Goal: Task Accomplishment & Management: Manage account settings

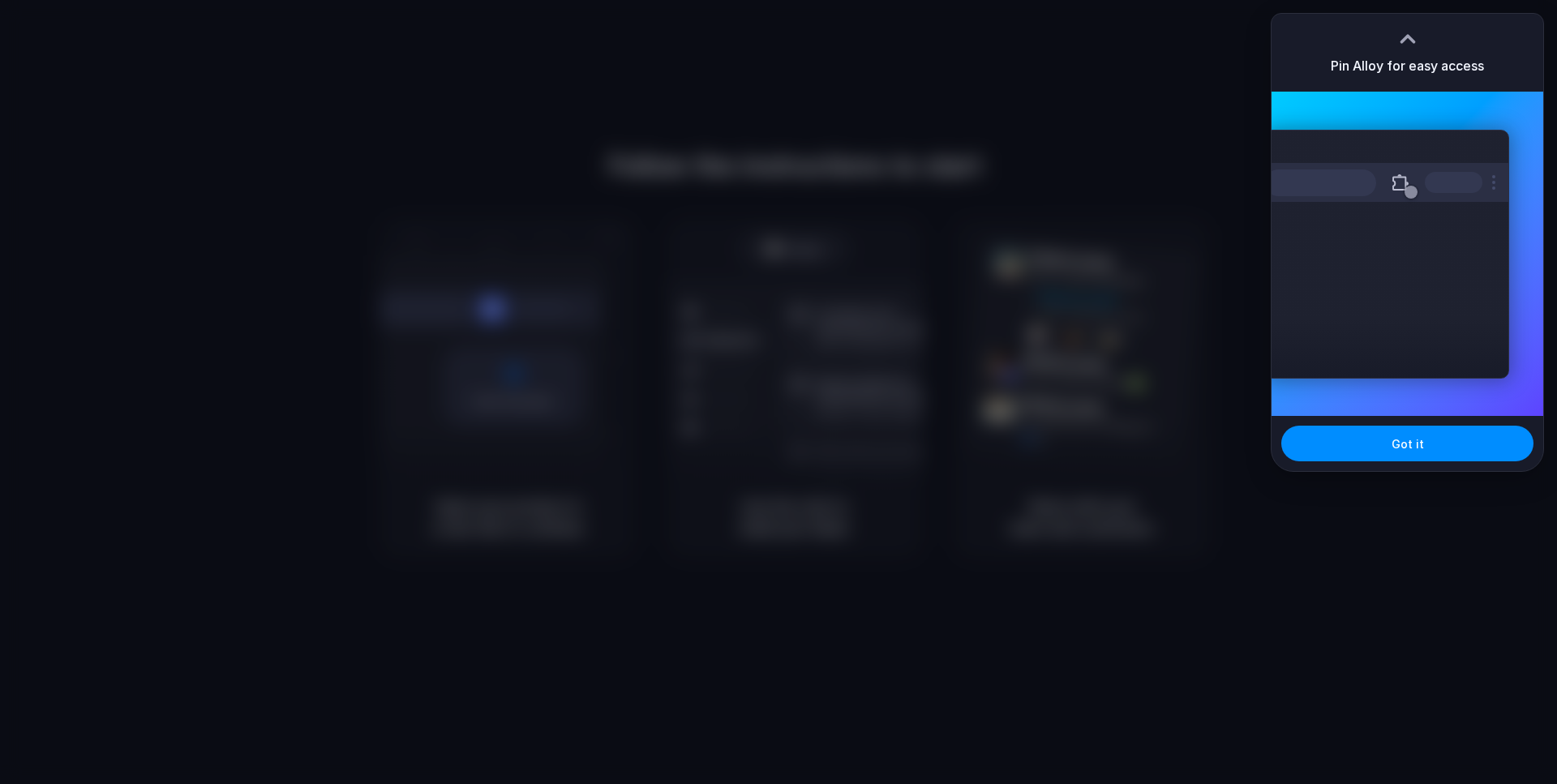
click at [1440, 77] on div "Pin Alloy for easy access" at bounding box center [1408, 52] width 272 height 78
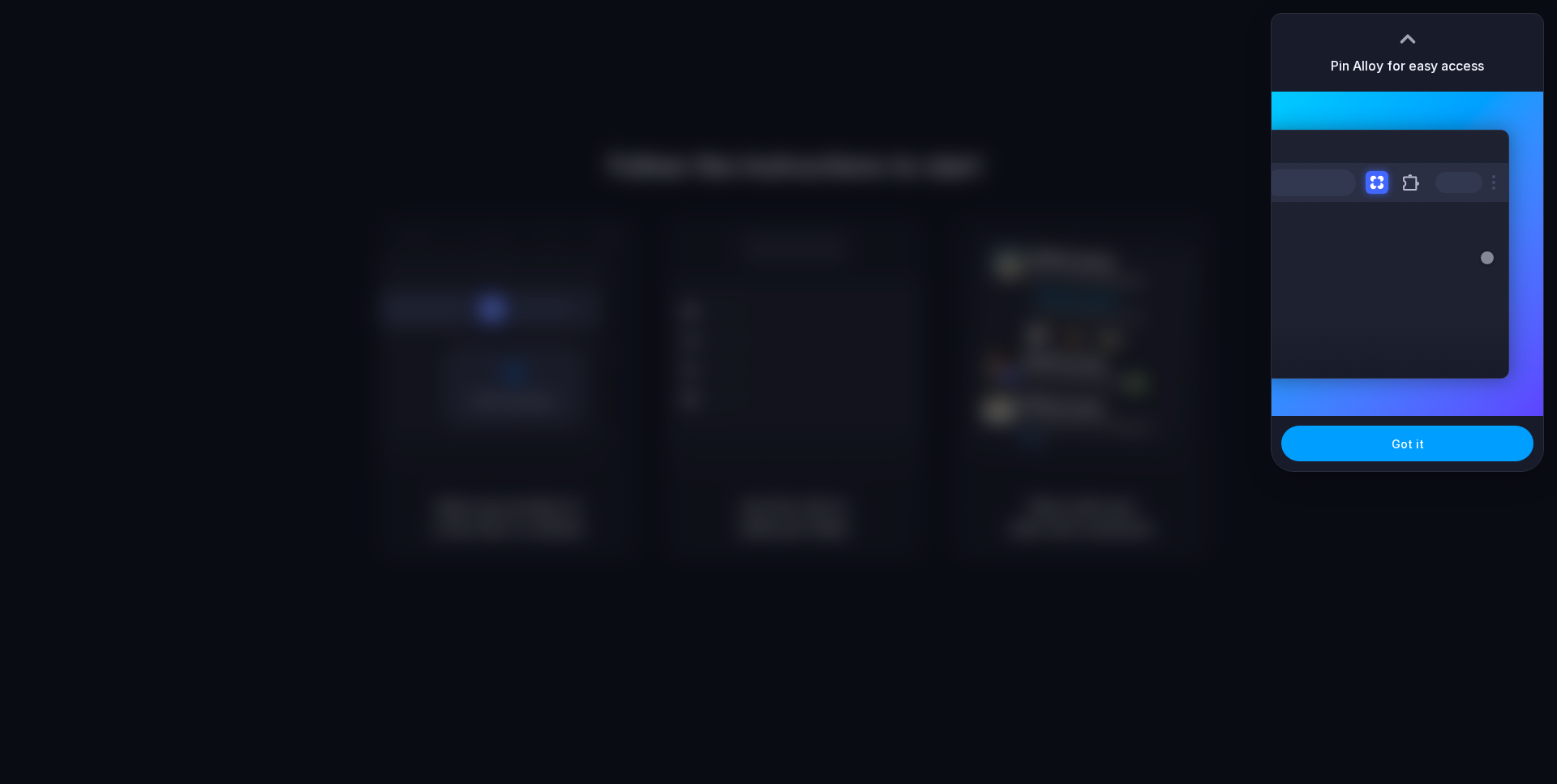
click at [1368, 448] on button "Got it" at bounding box center [1407, 443] width 252 height 35
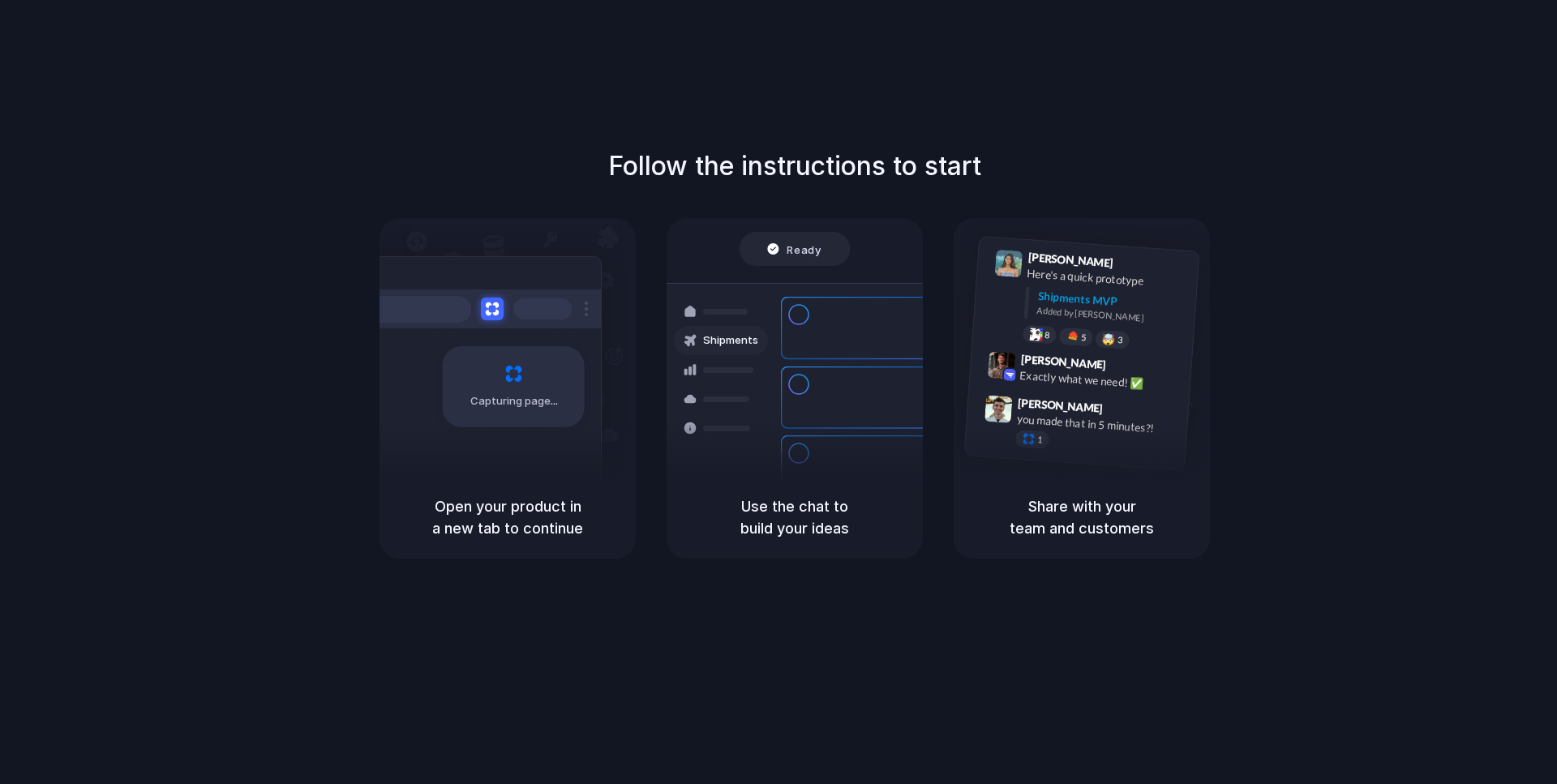
click at [469, 543] on div "Open your product in a new tab to continue" at bounding box center [508, 517] width 257 height 82
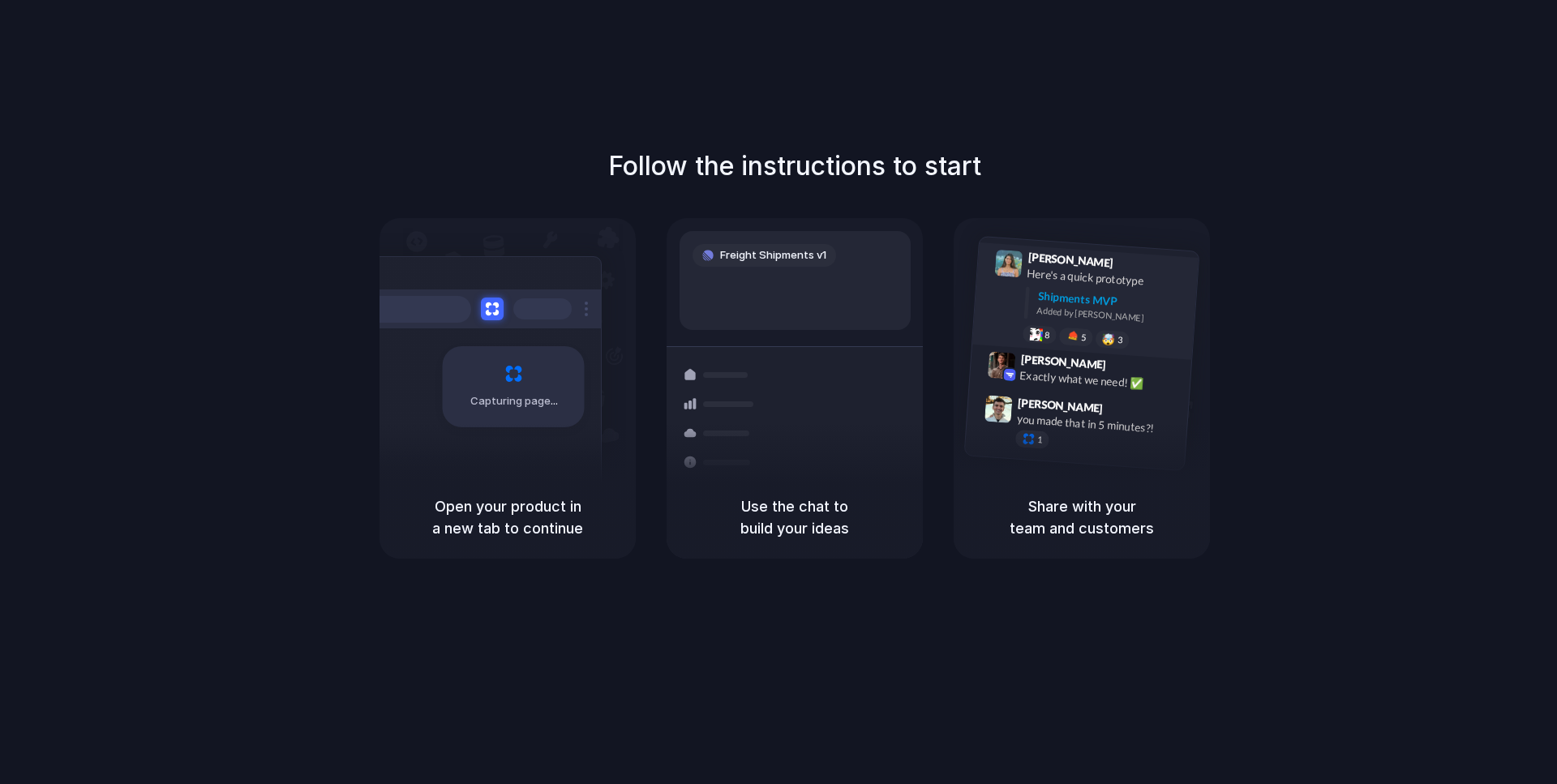
click at [1117, 325] on div "Shipments MVP Added by Alloy" at bounding box center [1112, 309] width 151 height 42
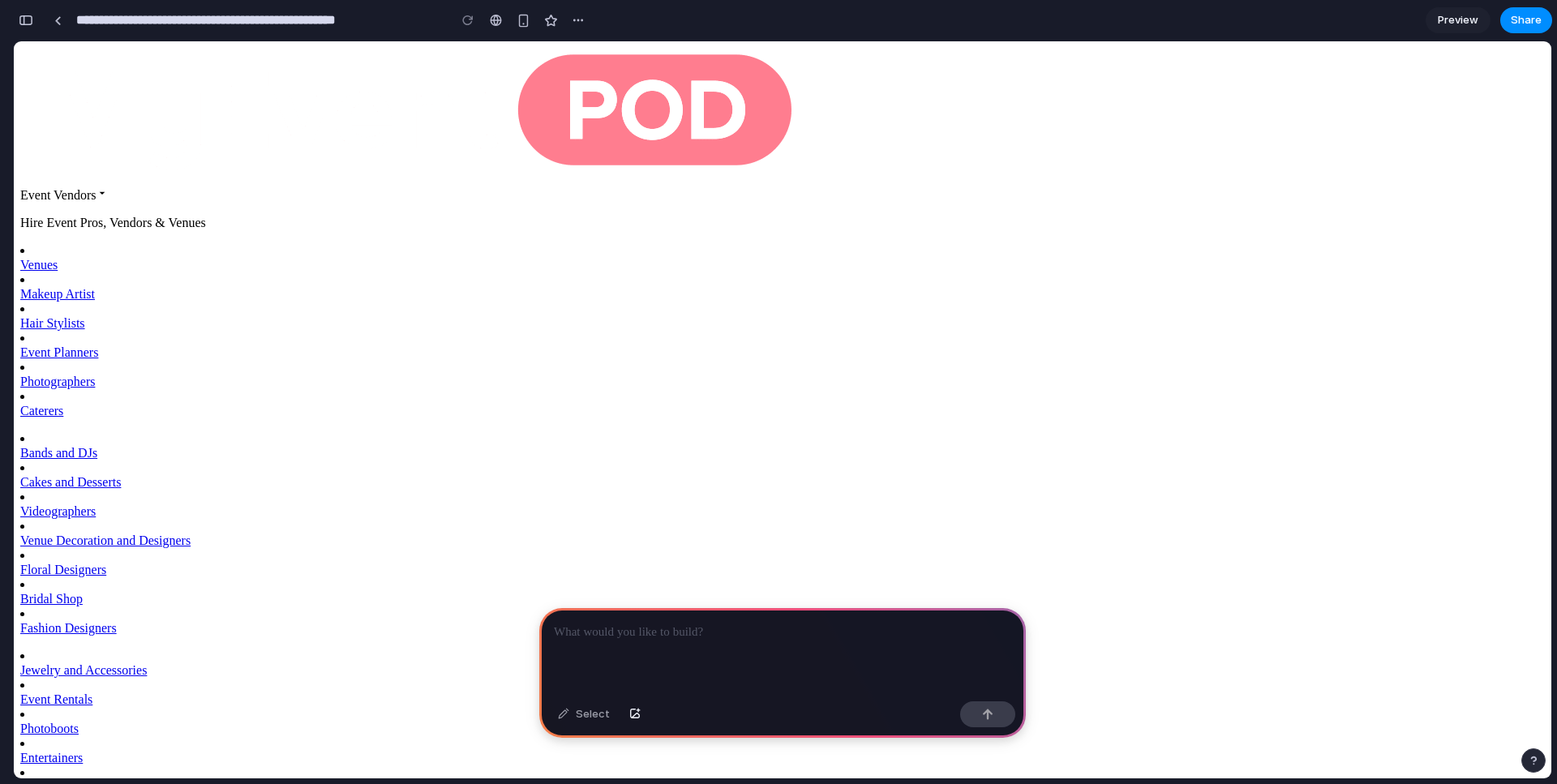
click at [733, 636] on div at bounding box center [782, 651] width 486 height 87
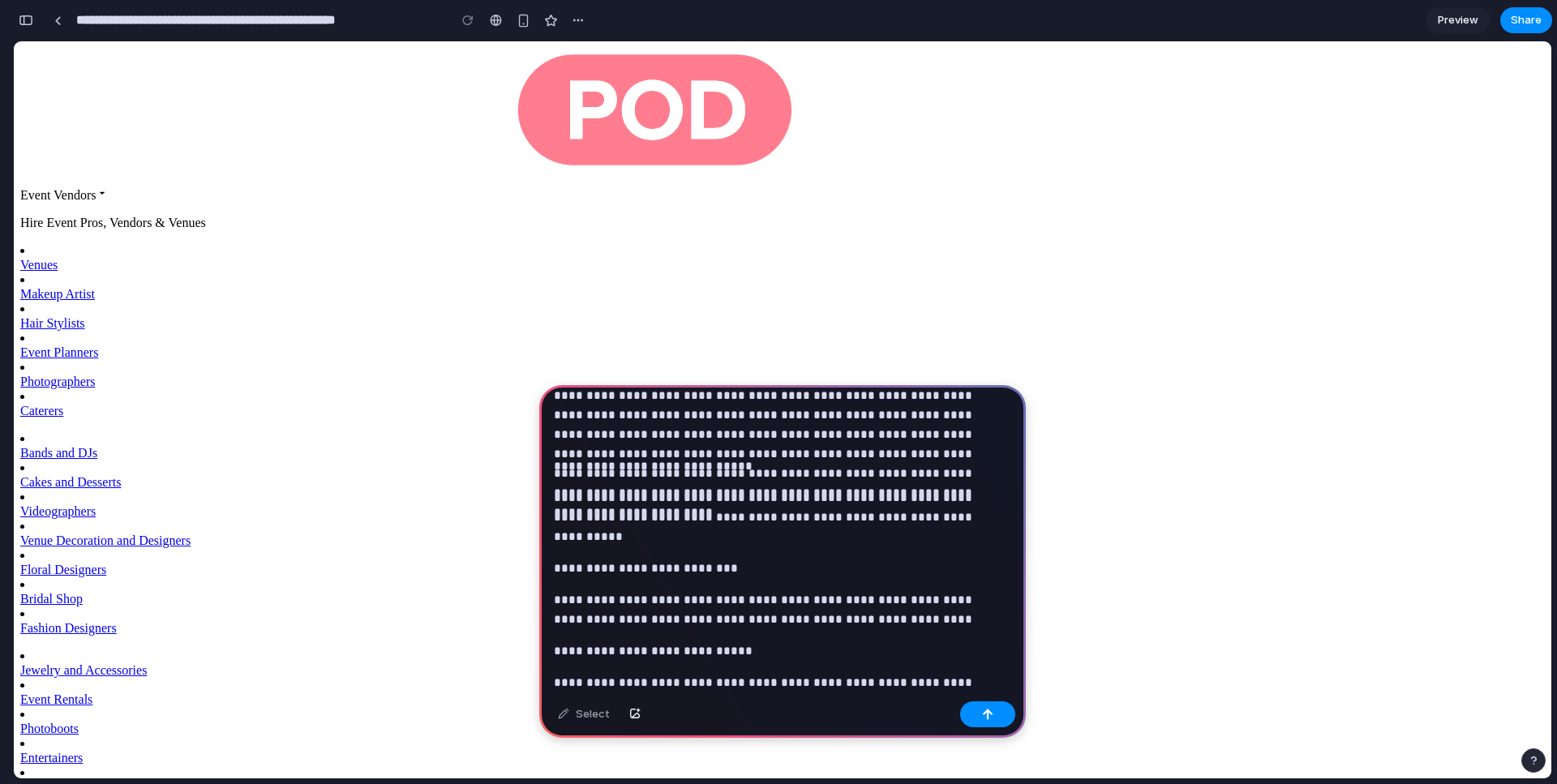
scroll to position [448, 0]
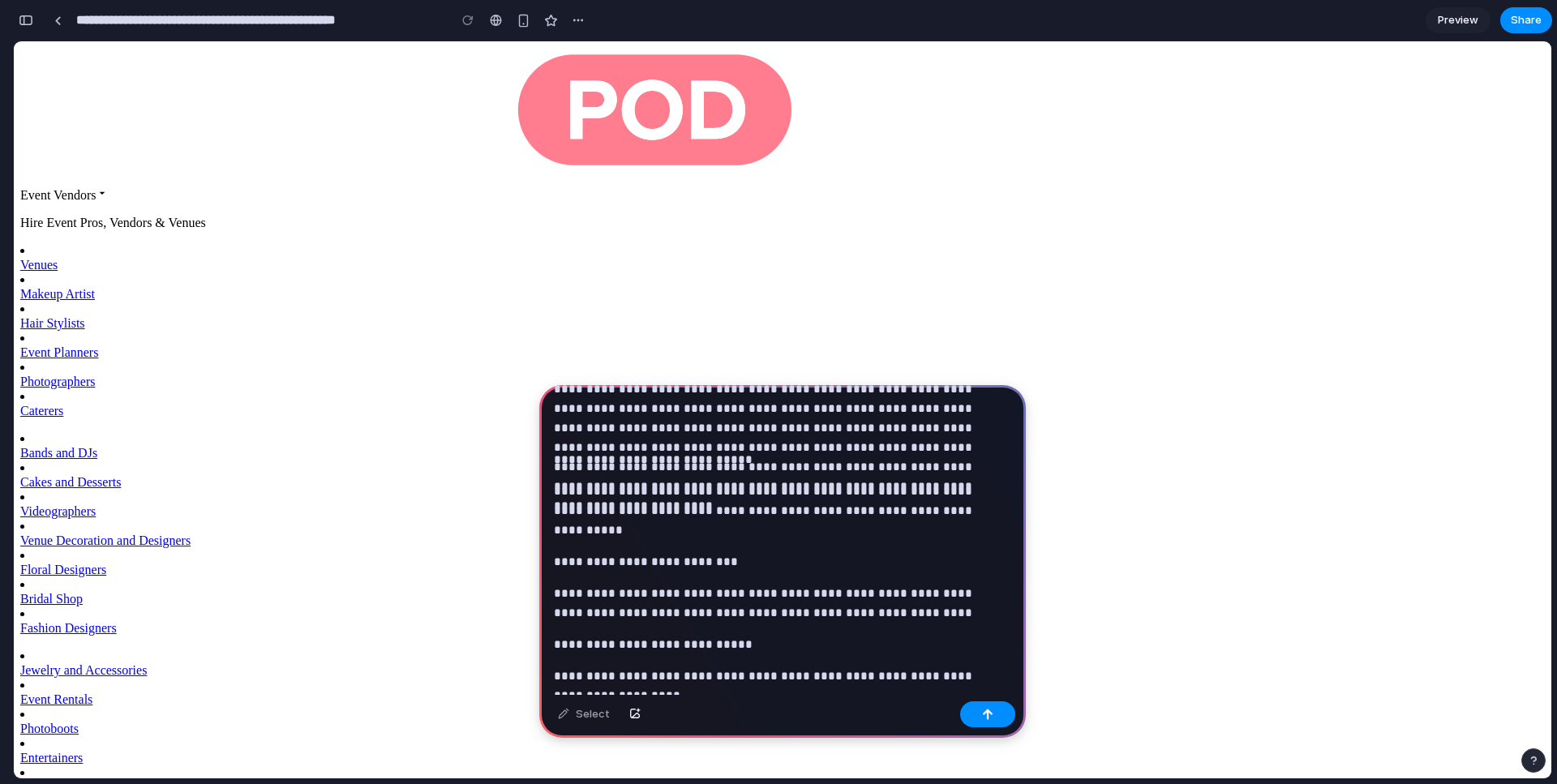
click at [740, 428] on p at bounding box center [778, 194] width 451 height 486
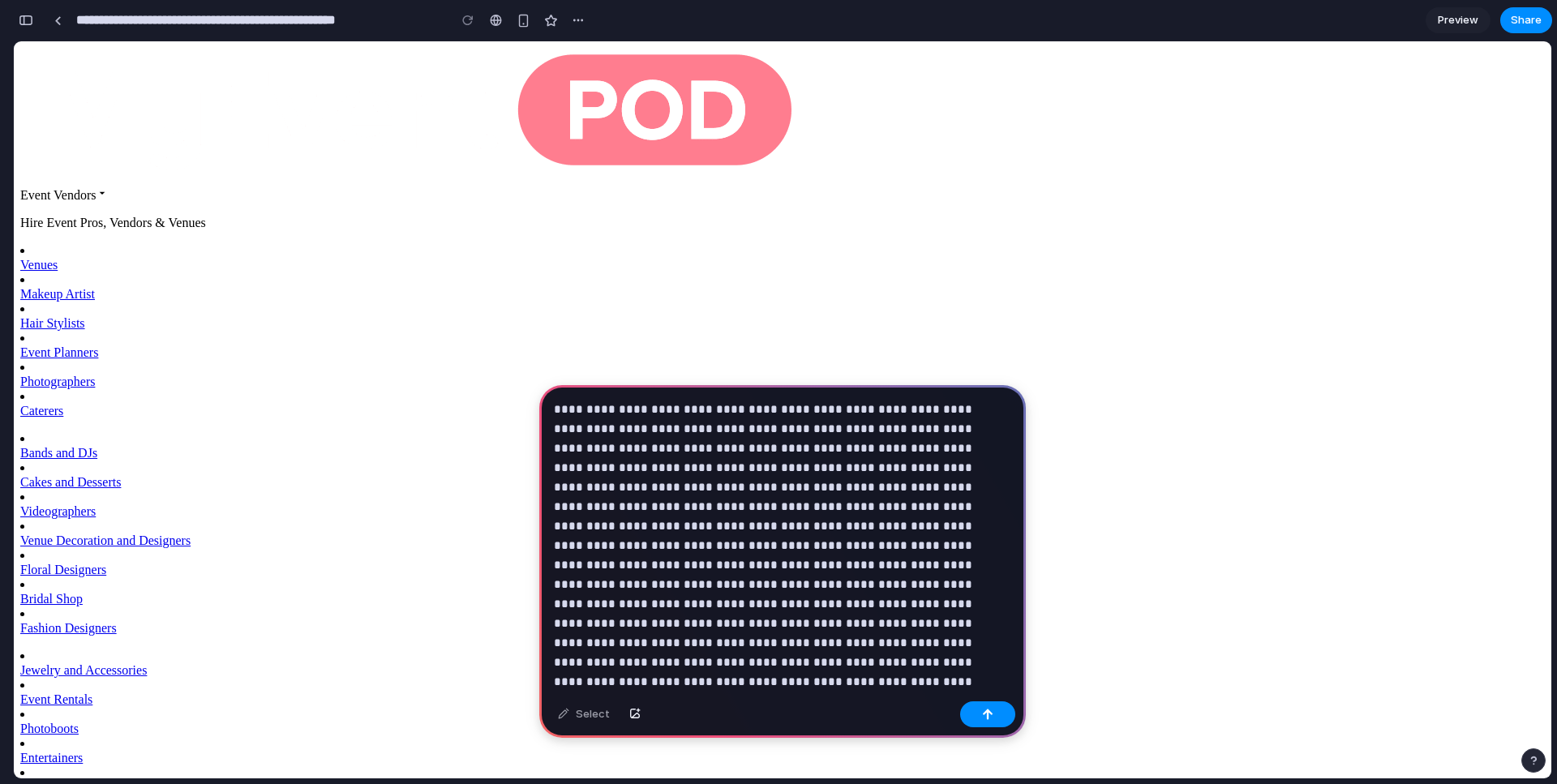
click at [628, 425] on p at bounding box center [778, 643] width 451 height 486
click at [703, 486] on p at bounding box center [778, 643] width 451 height 486
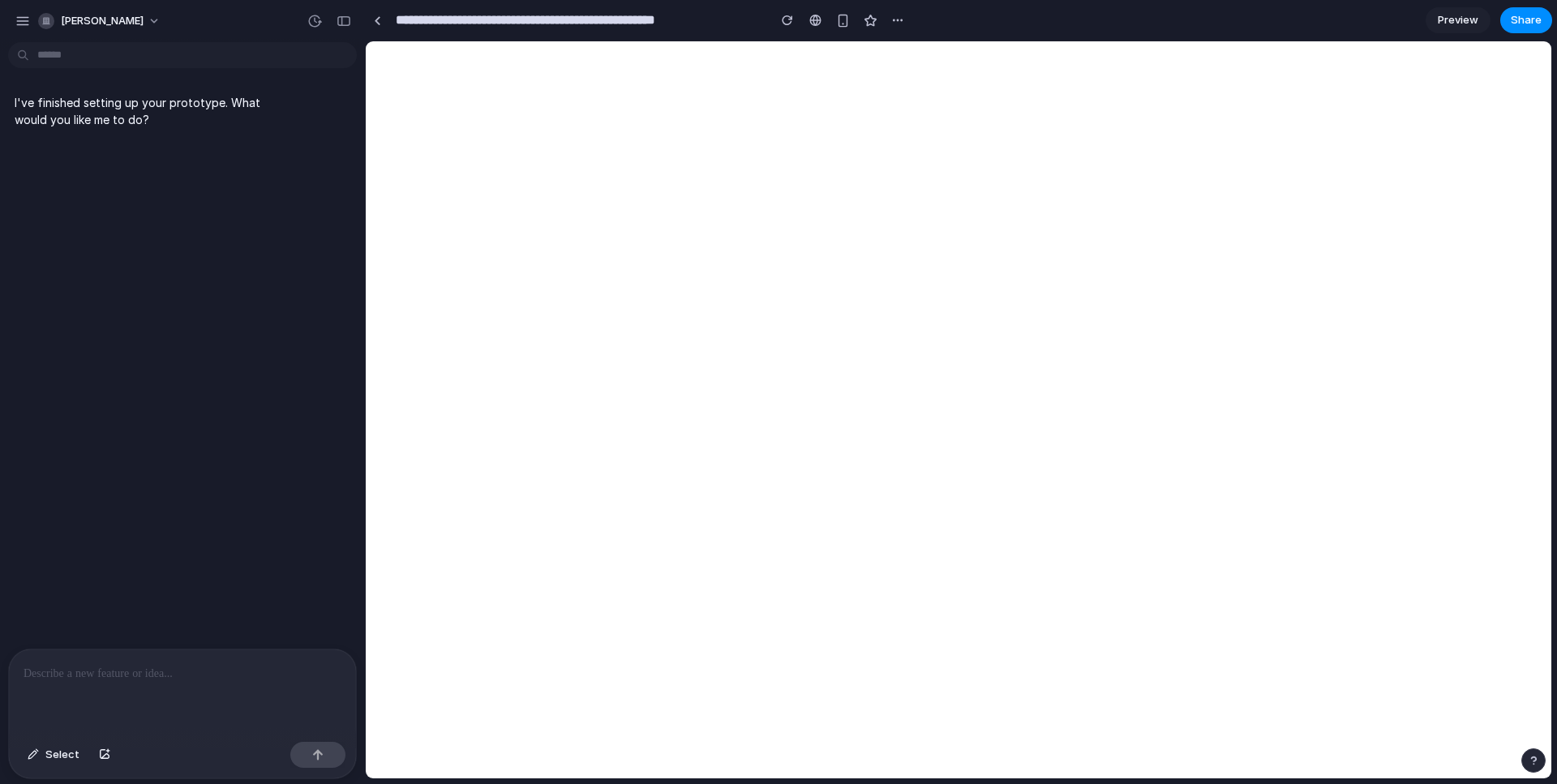
click at [1445, 22] on span "Preview" at bounding box center [1458, 20] width 40 height 16
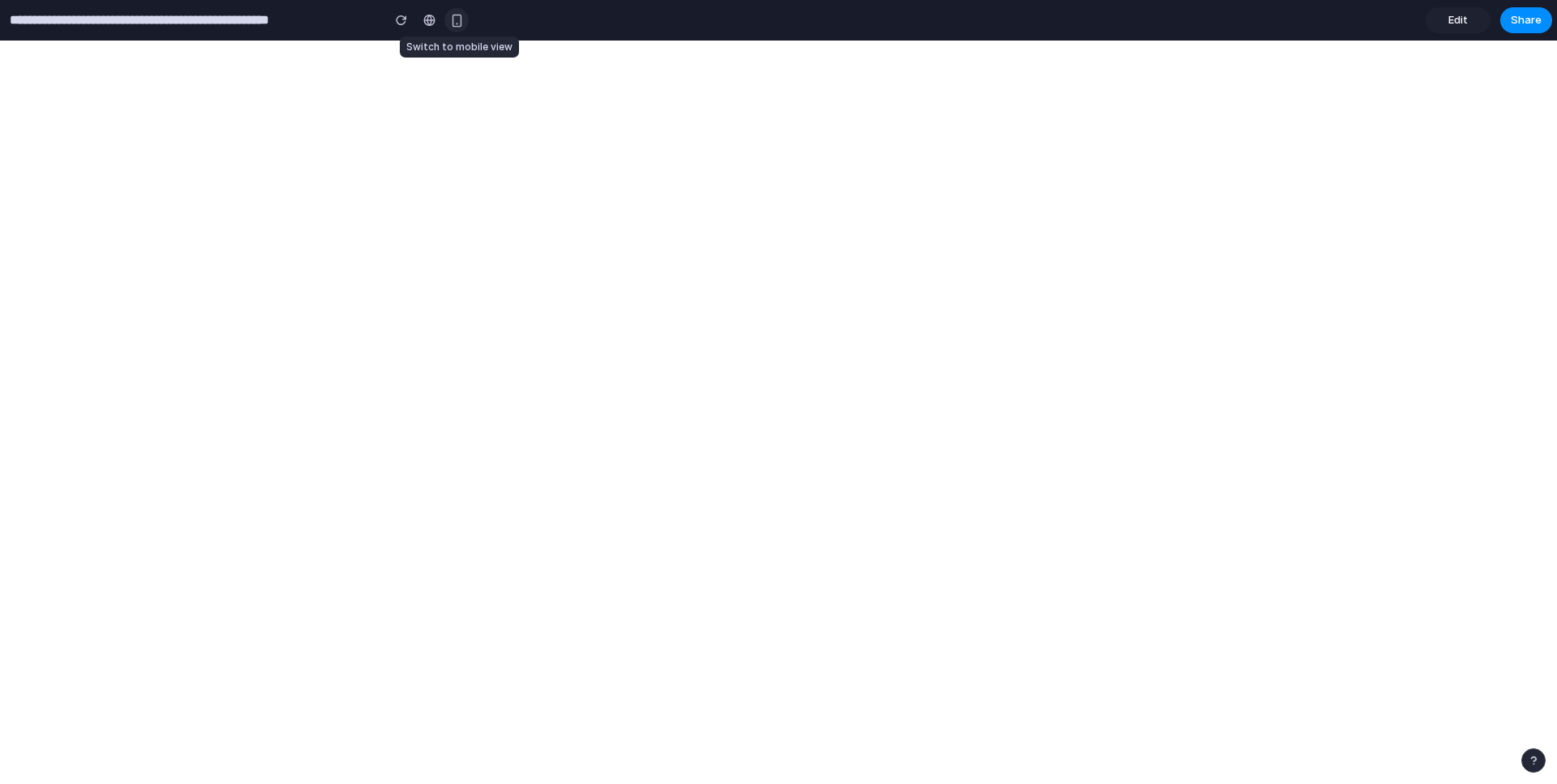
click at [459, 23] on div "button" at bounding box center [457, 20] width 13 height 13
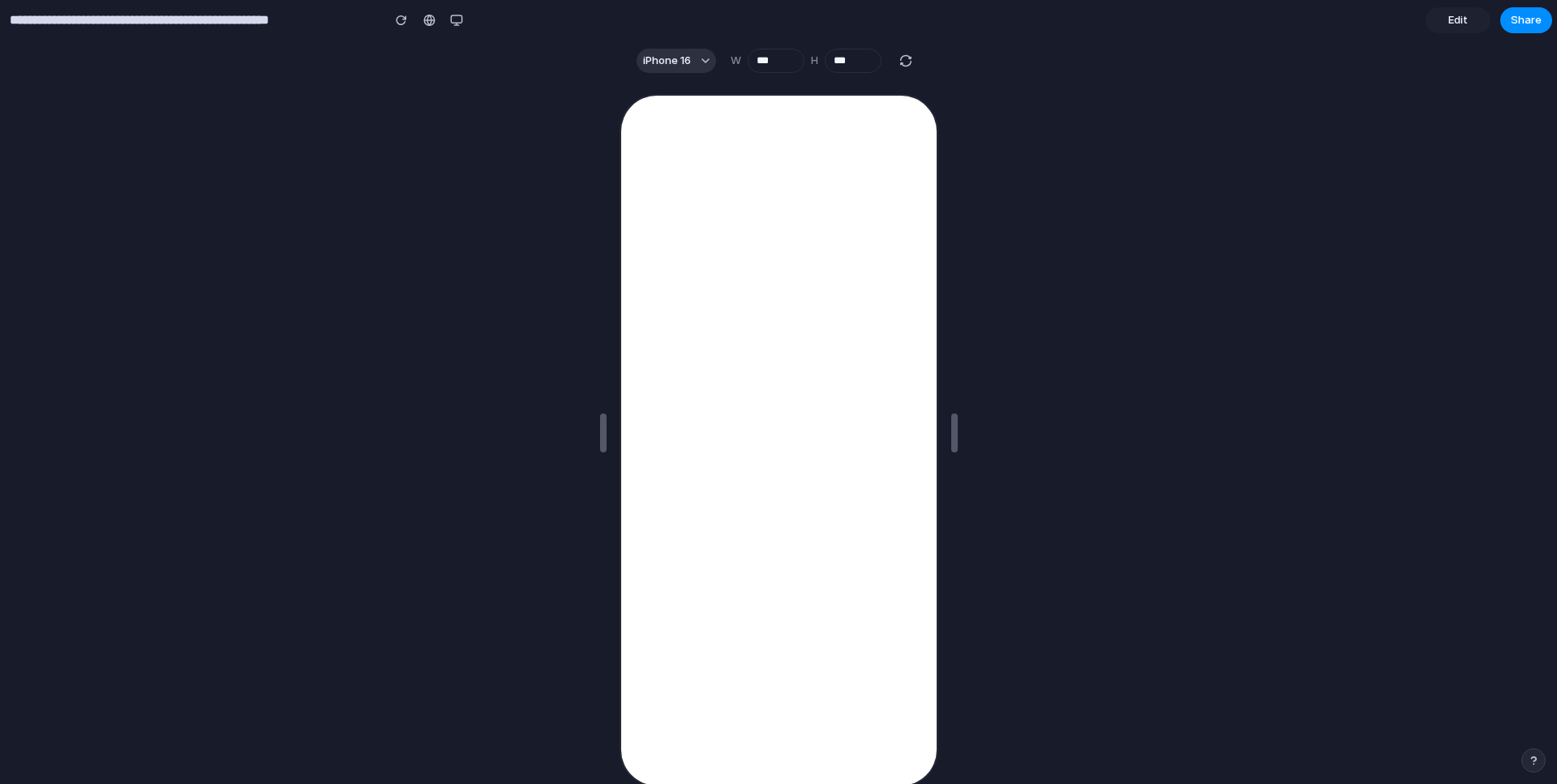
click at [1444, 29] on link "Edit" at bounding box center [1458, 20] width 65 height 26
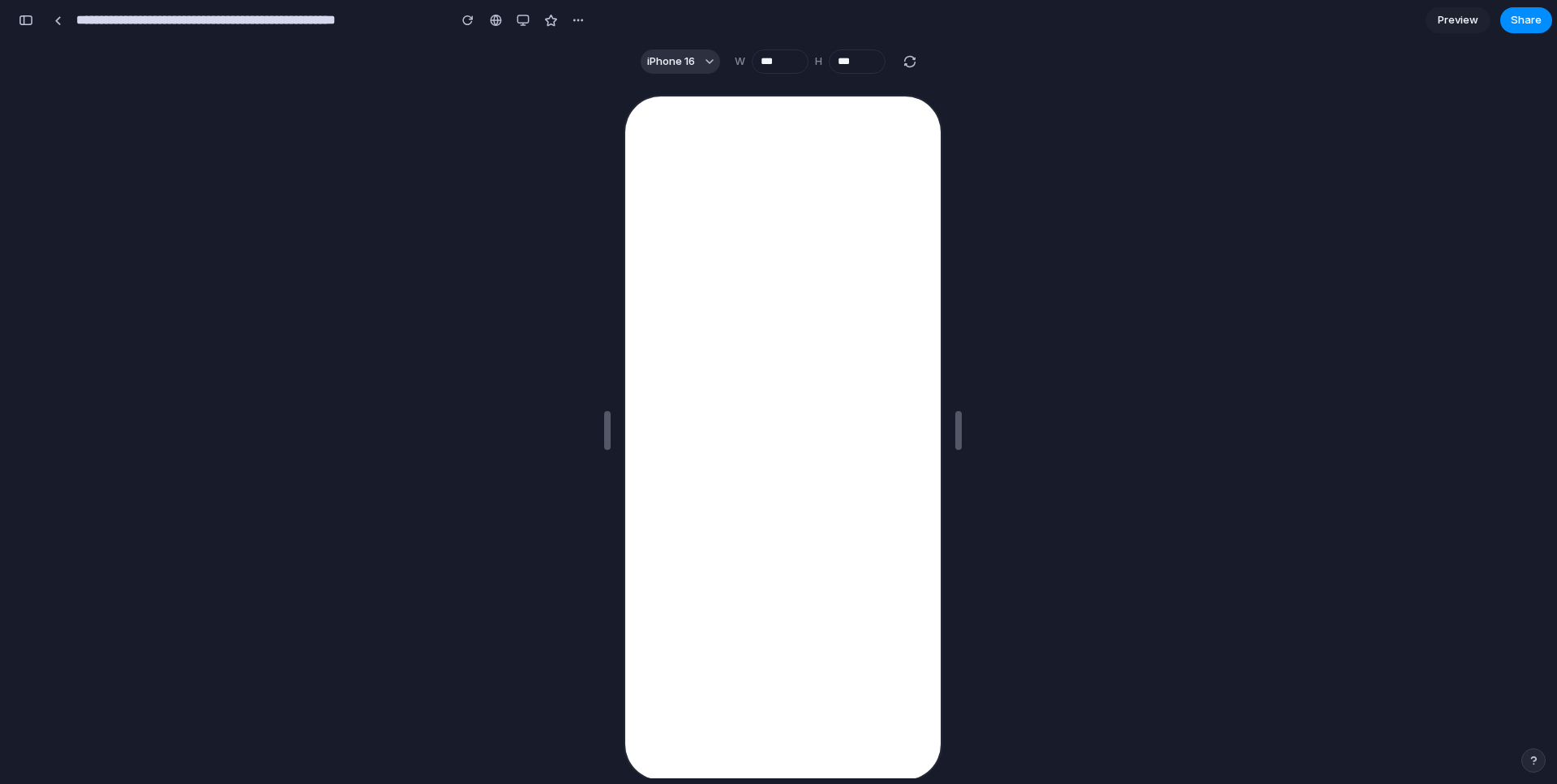
scroll to position [0, 14]
click at [56, 30] on link at bounding box center [56, 19] width 24 height 24
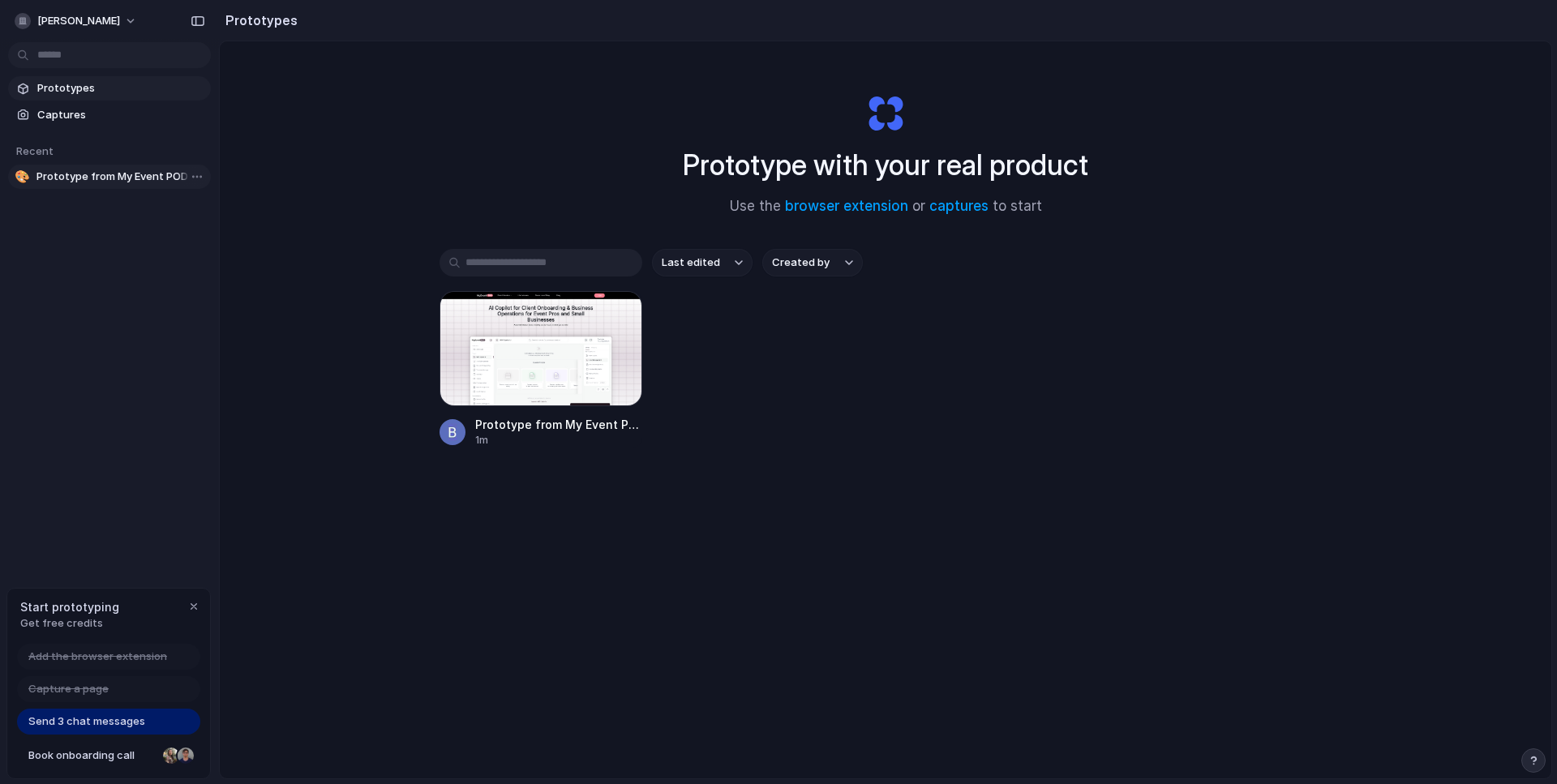
click at [98, 173] on span "Prototype from My Event POD - Vendor & Venue Platform" at bounding box center [120, 176] width 168 height 16
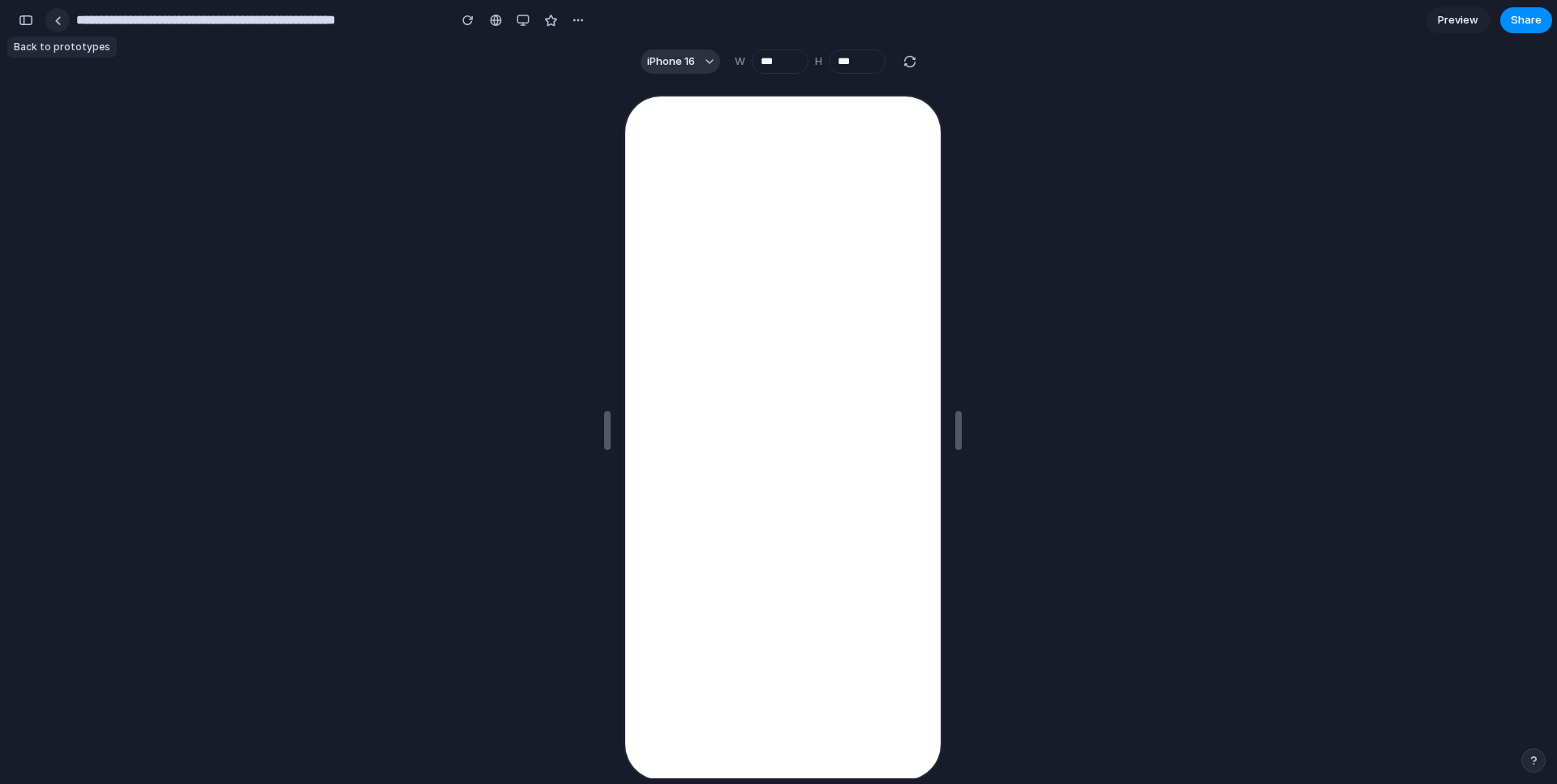
click at [59, 18] on div at bounding box center [58, 20] width 8 height 9
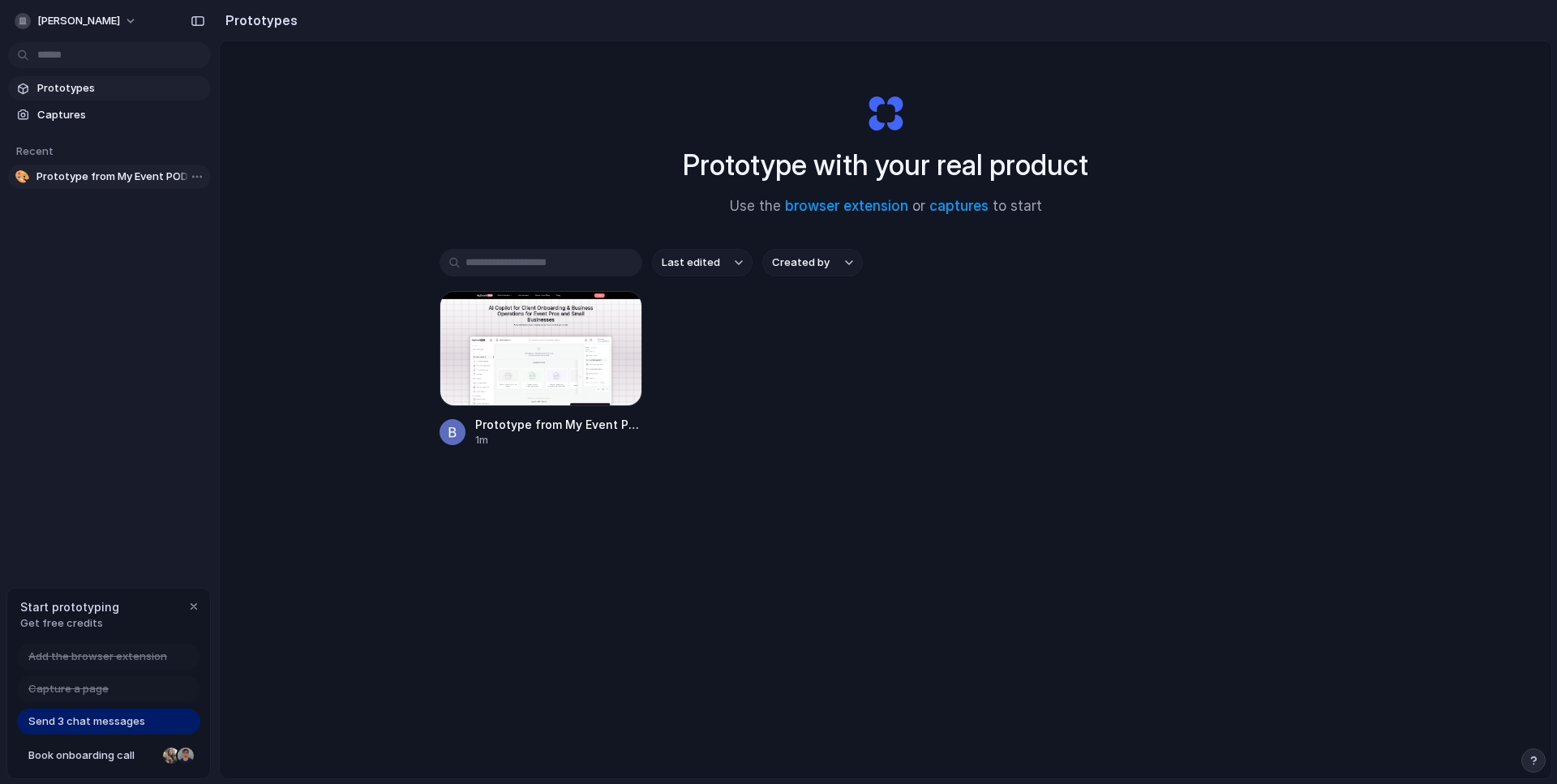
click at [83, 168] on span "Prototype from My Event POD - Vendor & Venue Platform" at bounding box center [120, 176] width 168 height 16
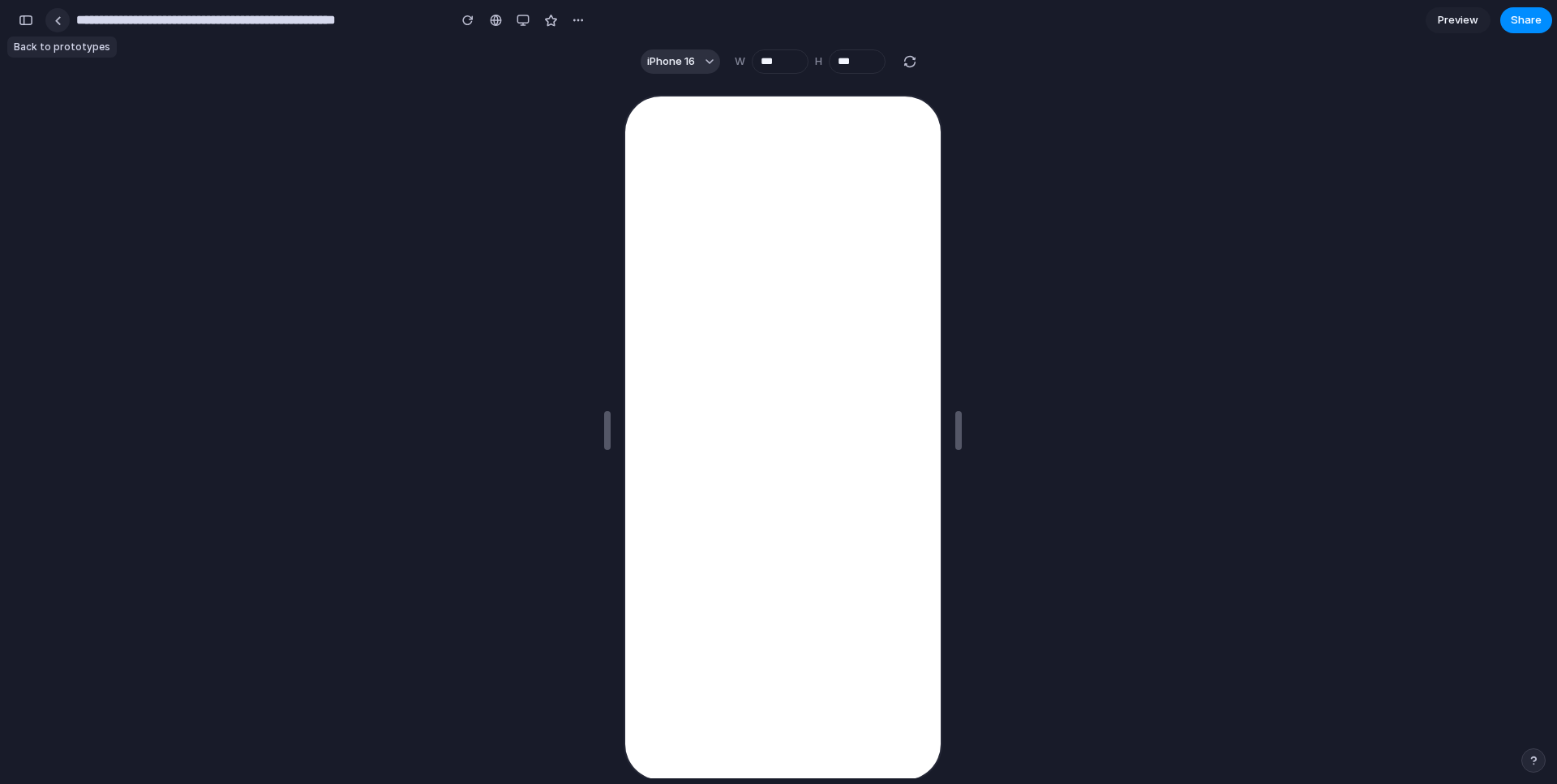
click at [55, 24] on div at bounding box center [58, 20] width 8 height 9
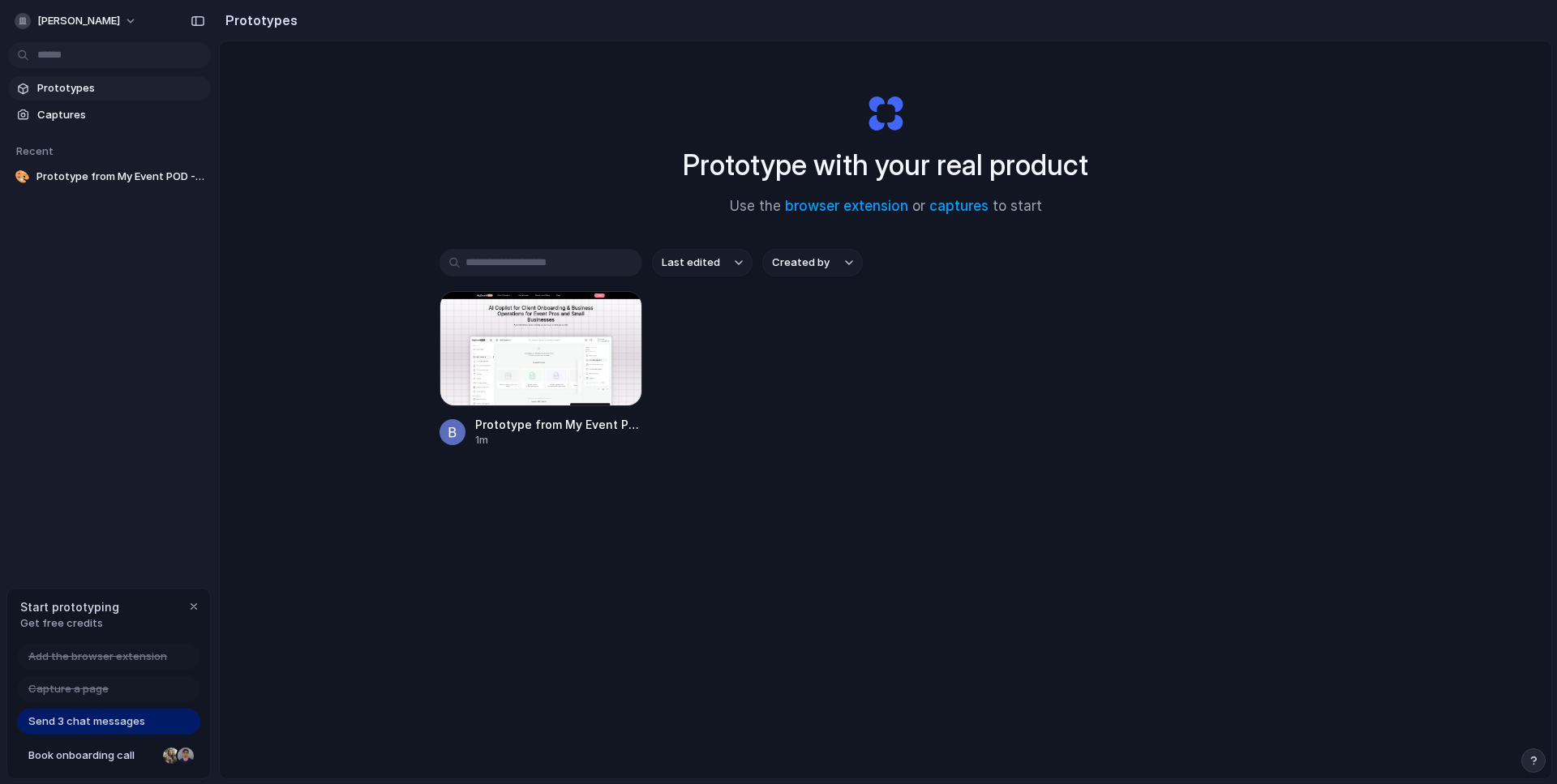
click at [76, 715] on span "Send 3 chat messages" at bounding box center [87, 721] width 117 height 16
click at [90, 723] on span "Send 3 chat messages" at bounding box center [87, 721] width 117 height 16
click at [93, 719] on span "Send 3 chat messages" at bounding box center [87, 721] width 117 height 16
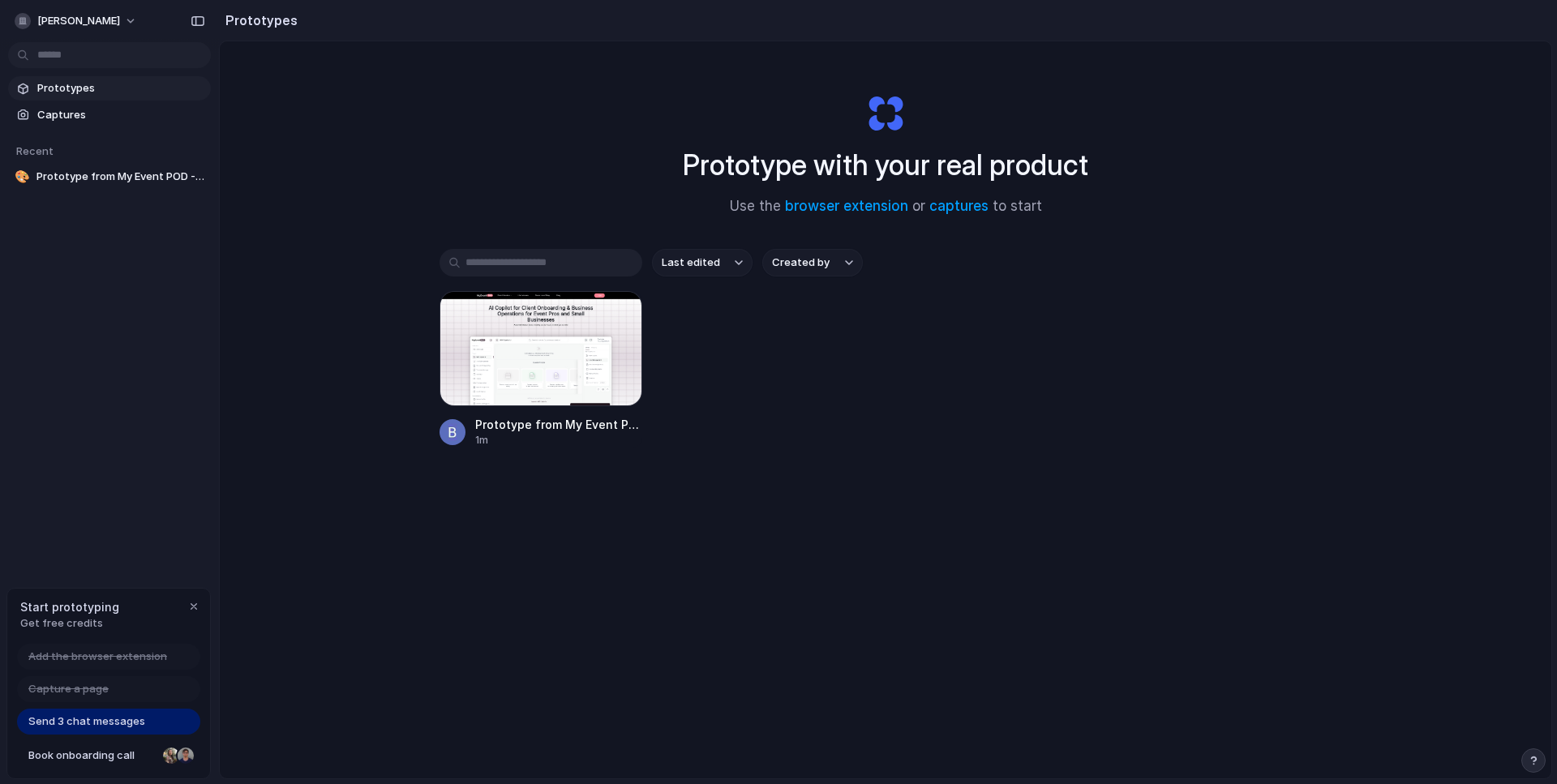
click at [93, 719] on span "Send 3 chat messages" at bounding box center [87, 721] width 117 height 16
click at [101, 760] on span "Book onboarding call" at bounding box center [93, 755] width 128 height 16
click at [86, 168] on span "Prototype from My Event POD - Vendor & Venue Platform" at bounding box center [120, 176] width 168 height 16
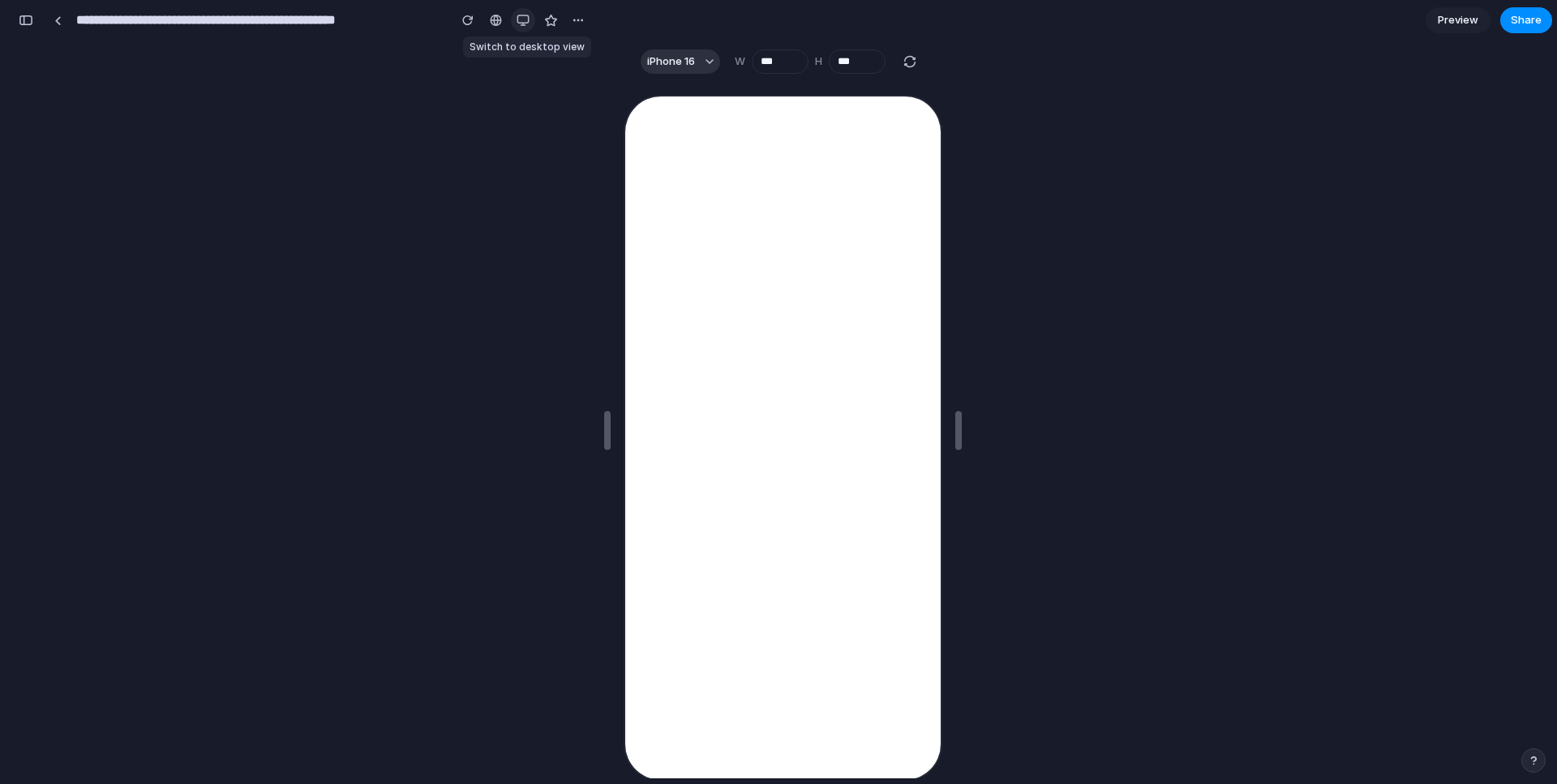
click at [515, 15] on button "button" at bounding box center [523, 19] width 24 height 24
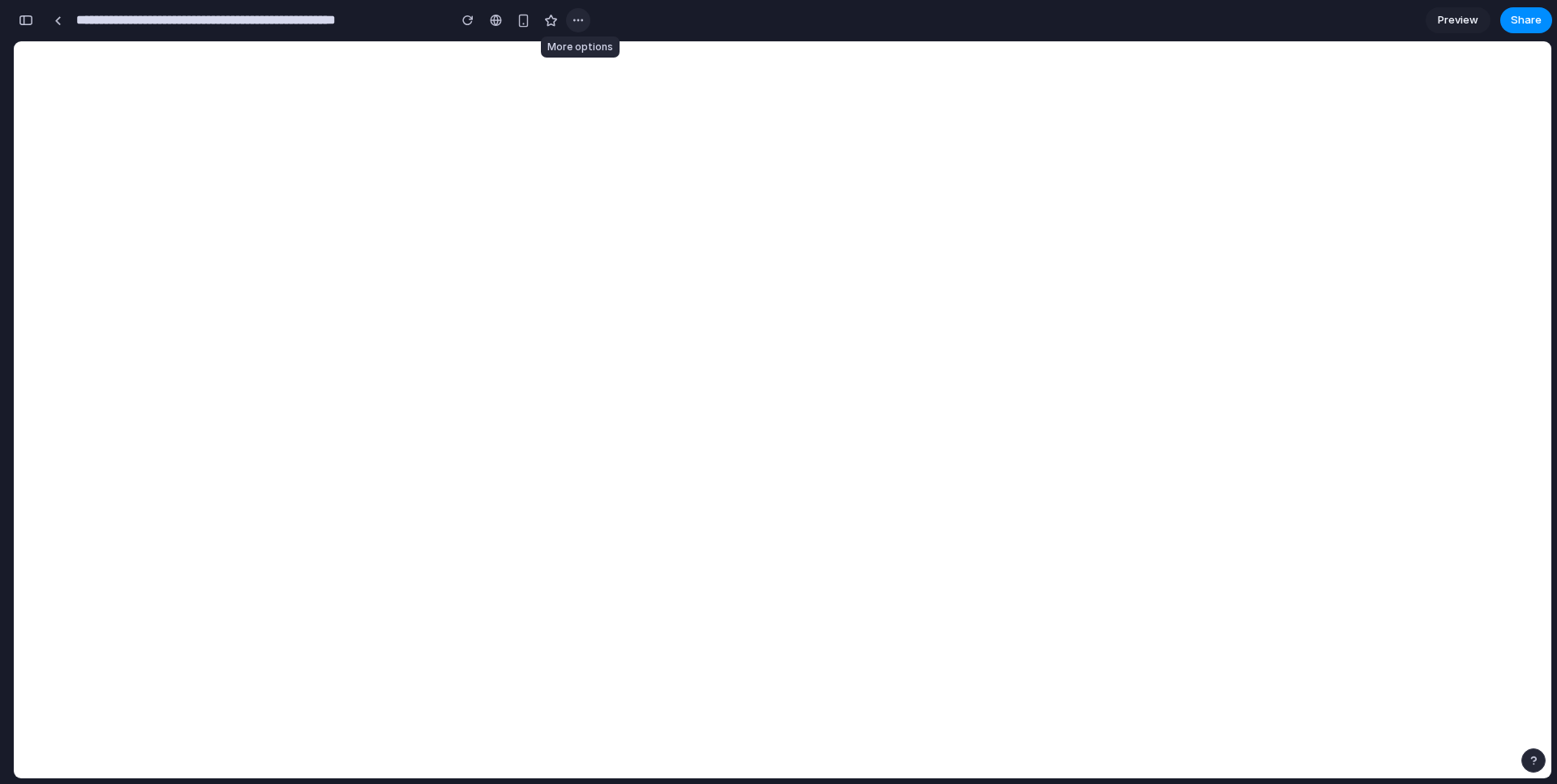
click at [580, 22] on div "button" at bounding box center [578, 20] width 13 height 13
click at [17, 25] on button "button" at bounding box center [26, 20] width 26 height 26
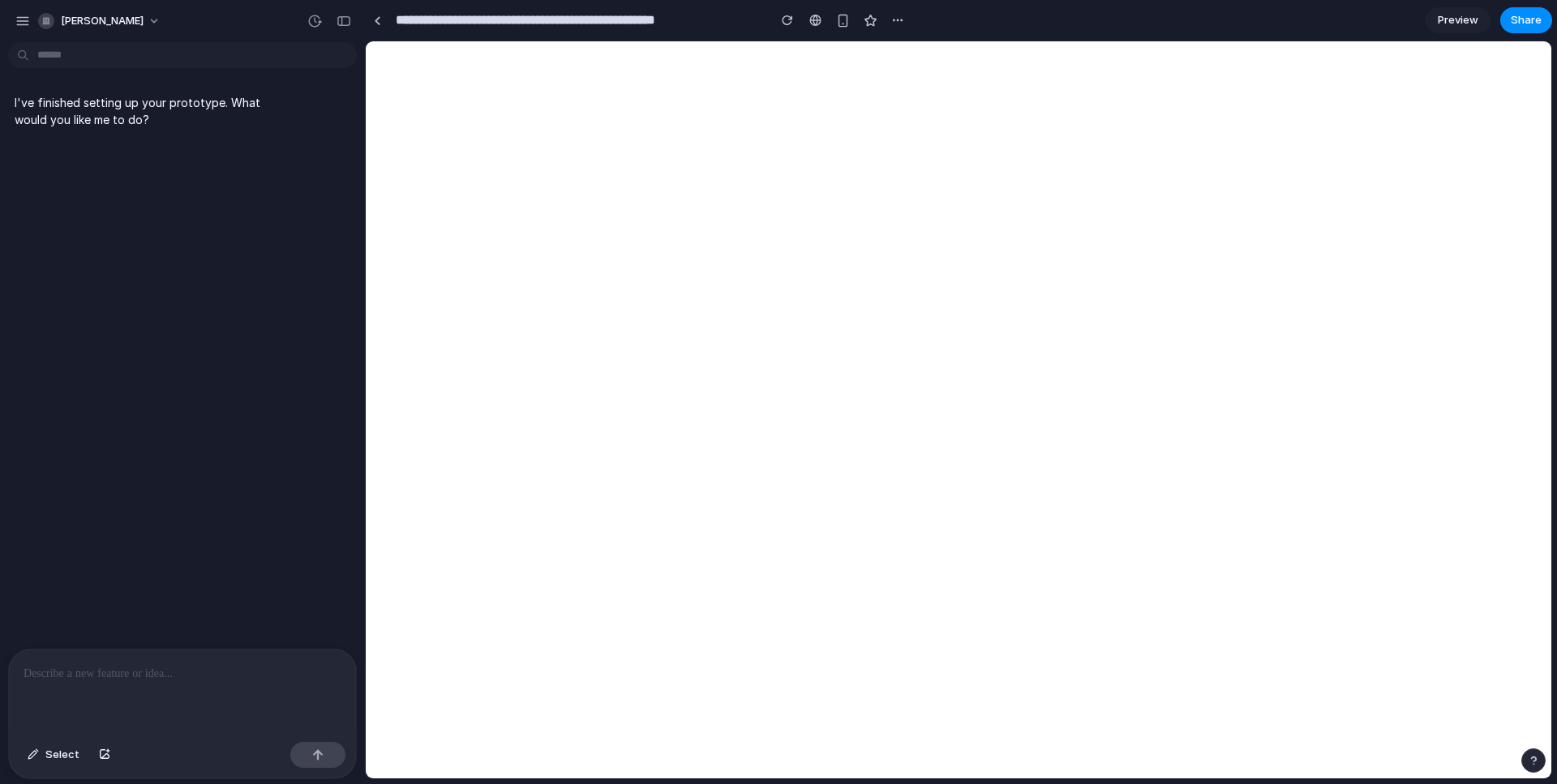
click at [80, 98] on p "I've finished setting up your prototype. What would you like me to do?" at bounding box center [149, 111] width 271 height 34
click at [168, 124] on p "I've finished setting up your prototype. What would you like me to do?" at bounding box center [149, 111] width 271 height 34
click at [28, 23] on div "button" at bounding box center [22, 20] width 14 height 14
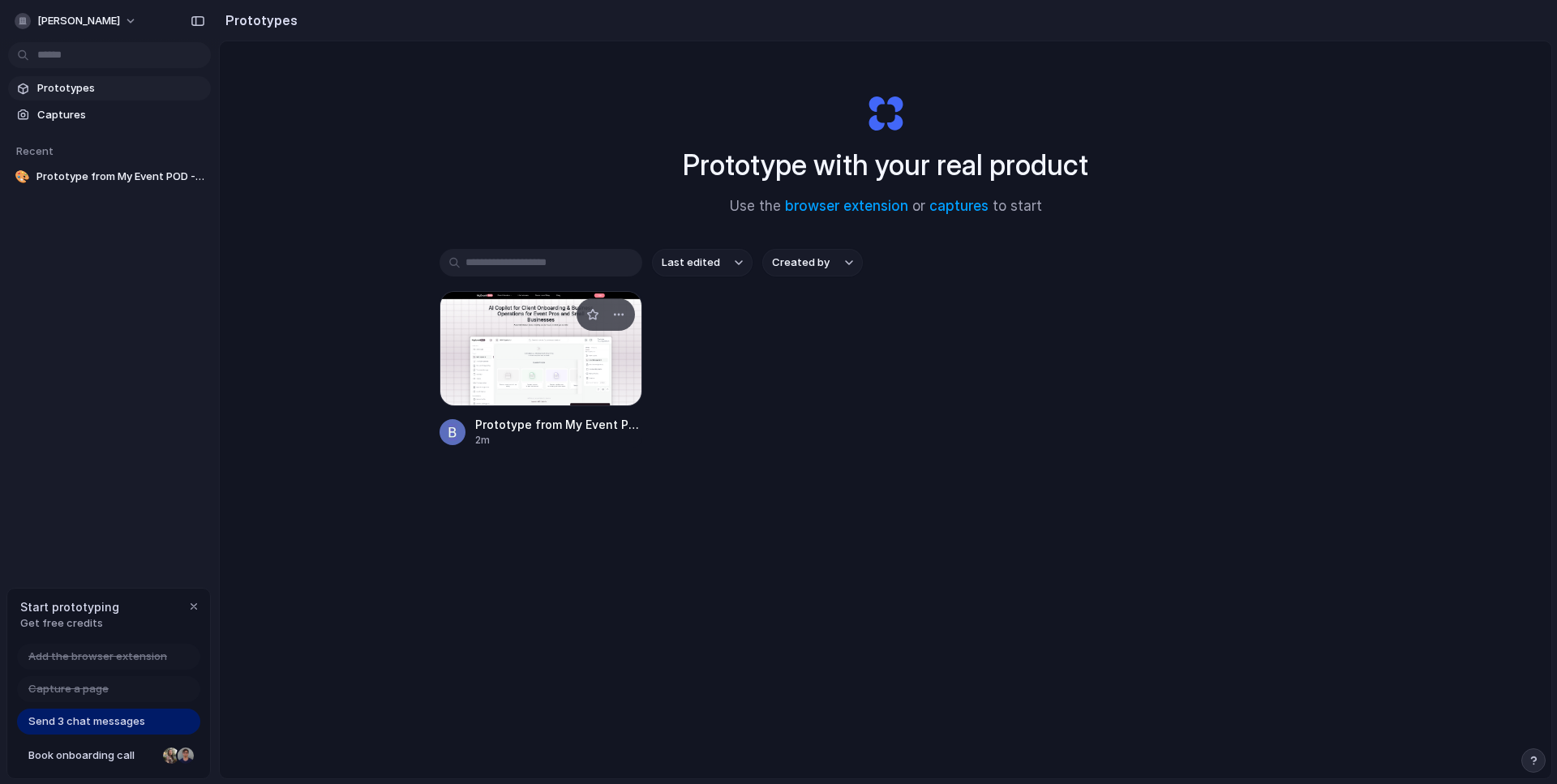
click at [522, 357] on div at bounding box center [541, 348] width 203 height 115
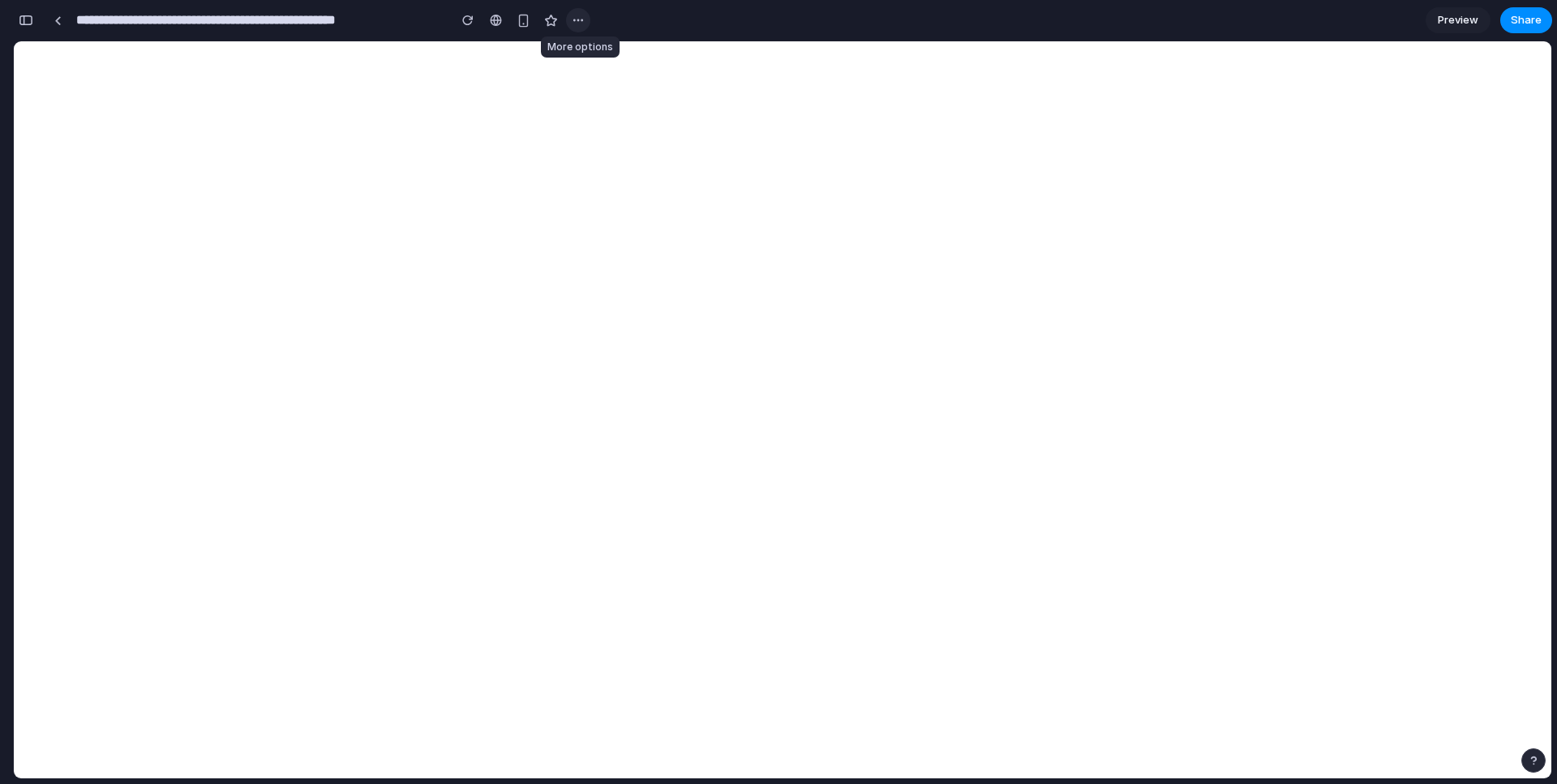
click at [583, 22] on div "button" at bounding box center [578, 20] width 13 height 13
click at [59, 24] on div at bounding box center [58, 20] width 8 height 9
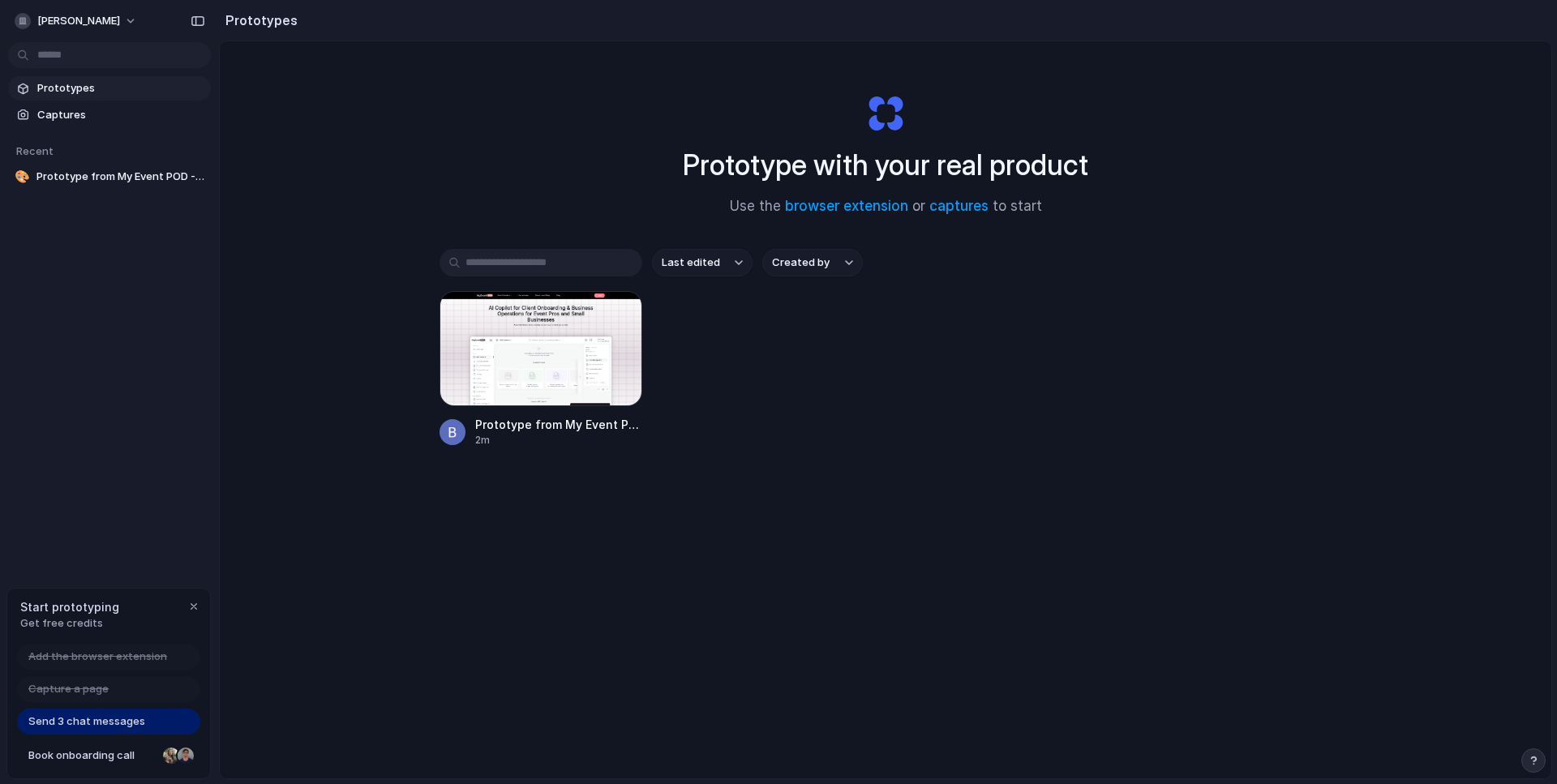
click at [129, 727] on span "Send 3 chat messages" at bounding box center [87, 721] width 117 height 16
click at [61, 616] on span "Get free credits" at bounding box center [69, 623] width 99 height 16
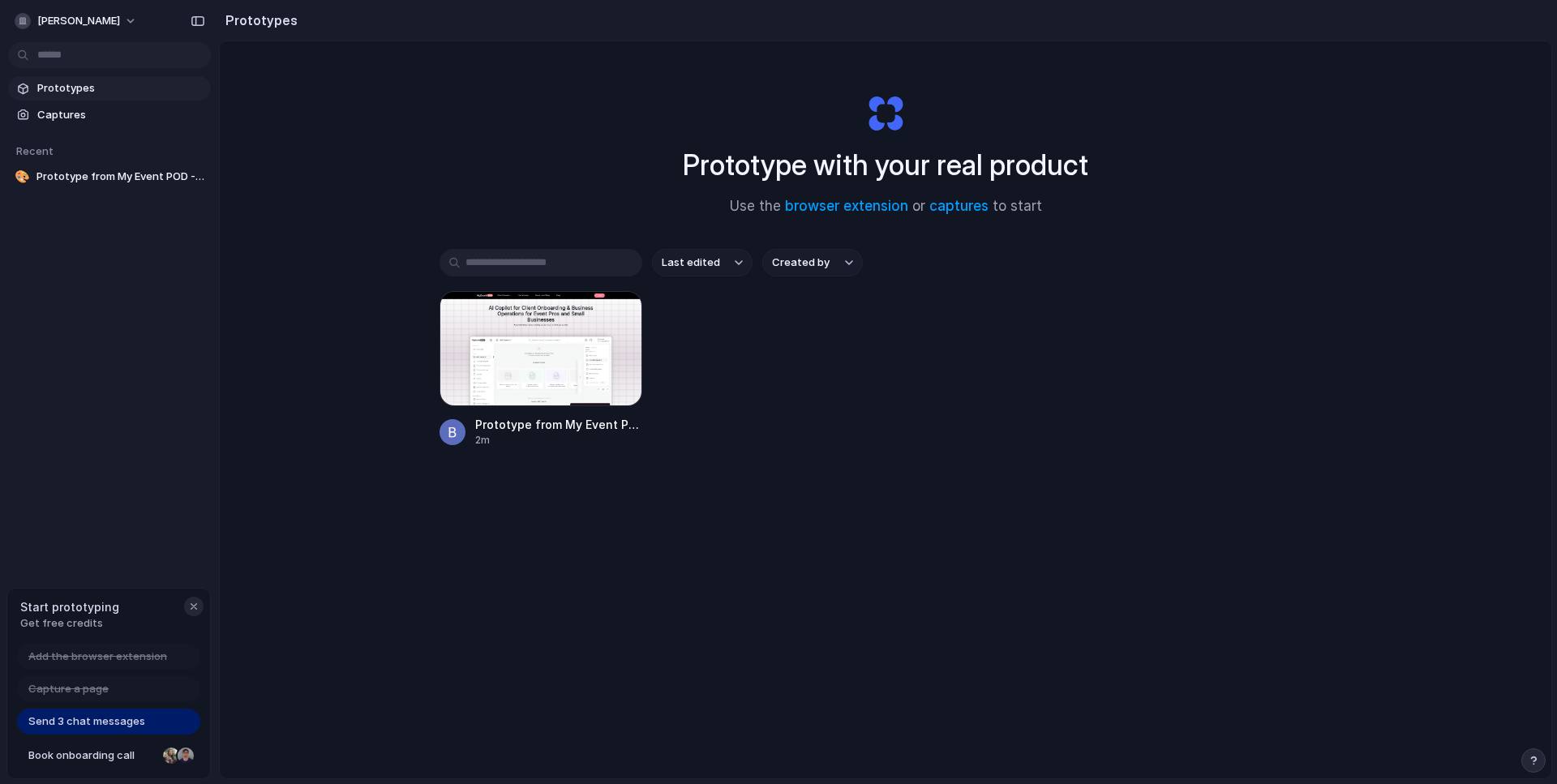
click at [194, 611] on div "button" at bounding box center [194, 607] width 13 height 13
click at [99, 81] on span "Prototypes" at bounding box center [121, 88] width 167 height 16
click at [72, 122] on span "Captures" at bounding box center [121, 115] width 167 height 16
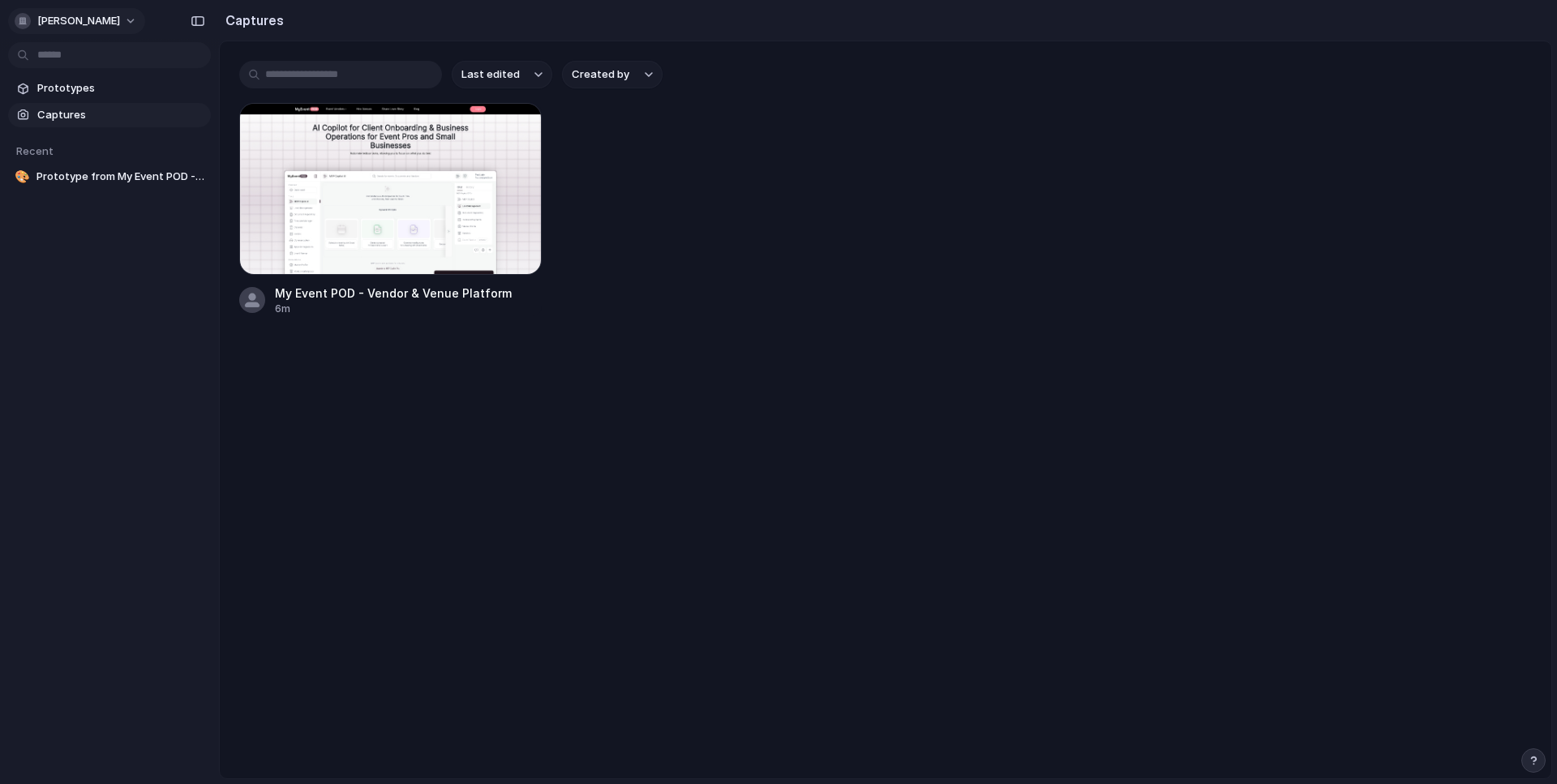
click at [93, 18] on span "[PERSON_NAME]" at bounding box center [79, 21] width 82 height 16
click at [514, 135] on button "button" at bounding box center [518, 126] width 26 height 26
click at [40, 19] on span "[PERSON_NAME]" at bounding box center [79, 21] width 82 height 16
click at [114, 52] on li "Settings" at bounding box center [79, 57] width 135 height 26
click at [82, 15] on span "[PERSON_NAME]" at bounding box center [79, 21] width 82 height 16
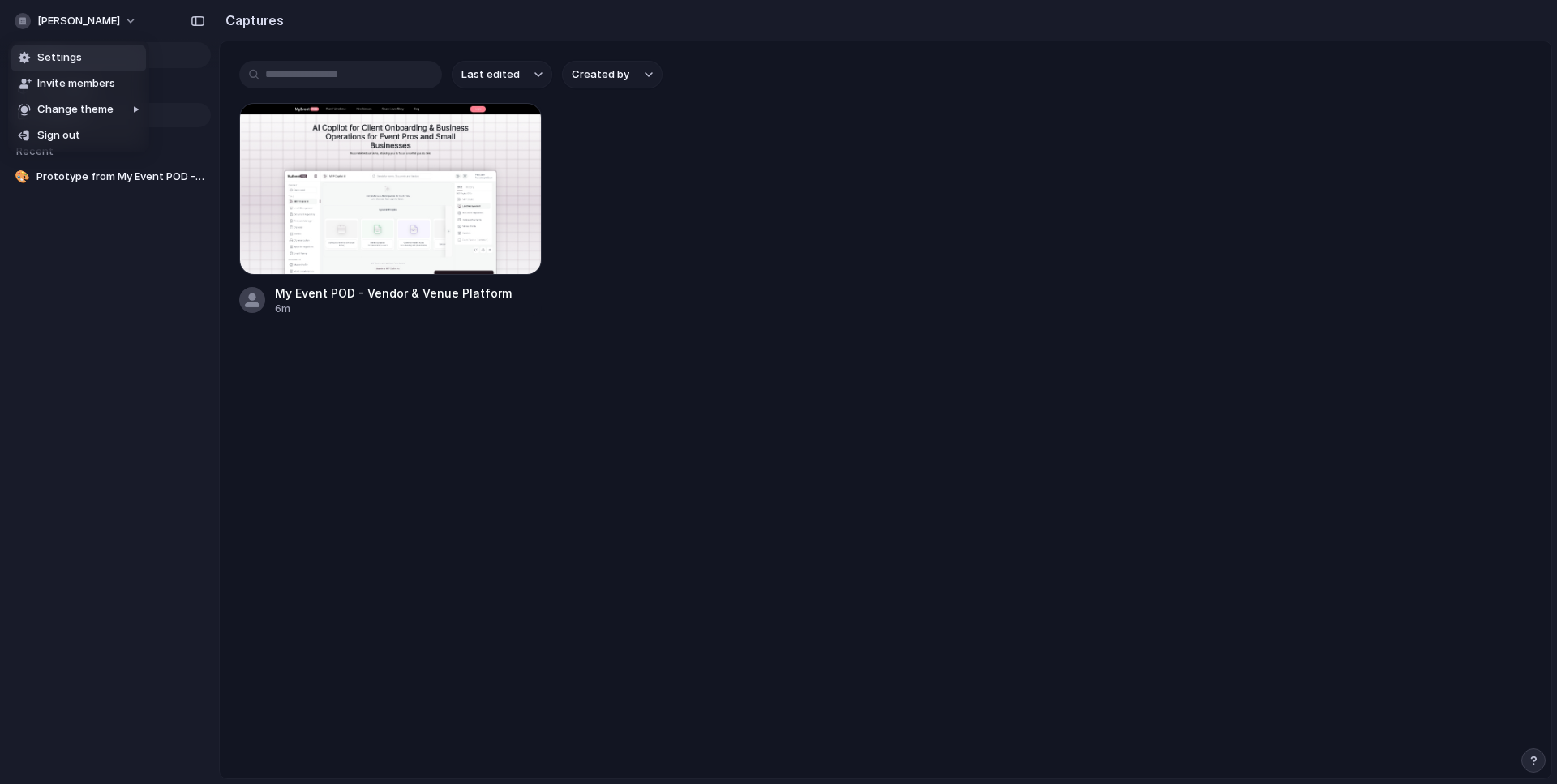
click at [70, 55] on span "Settings" at bounding box center [59, 57] width 45 height 16
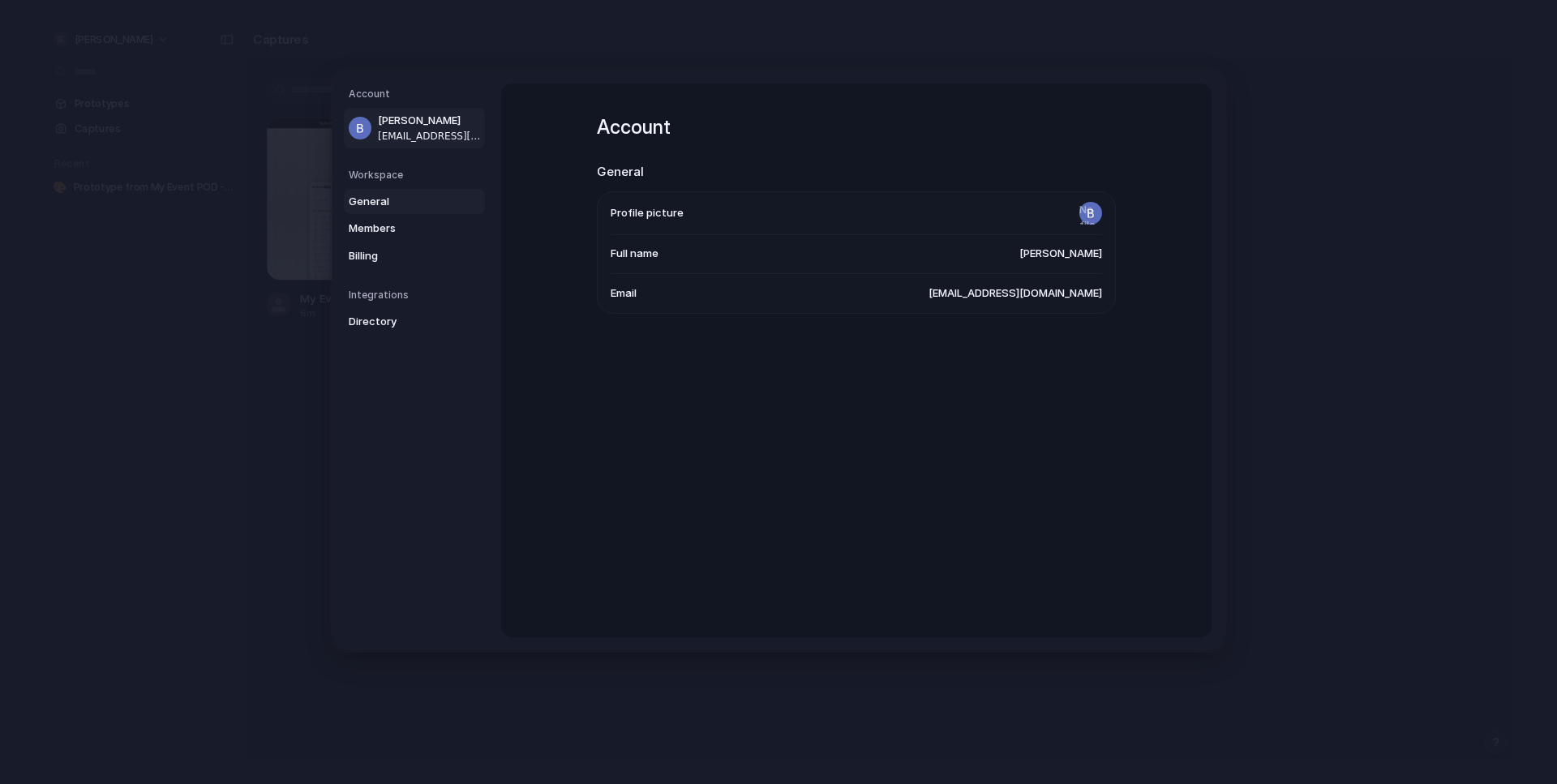
click at [374, 198] on span "General" at bounding box center [400, 201] width 103 height 16
click at [373, 228] on span "Members" at bounding box center [400, 228] width 103 height 16
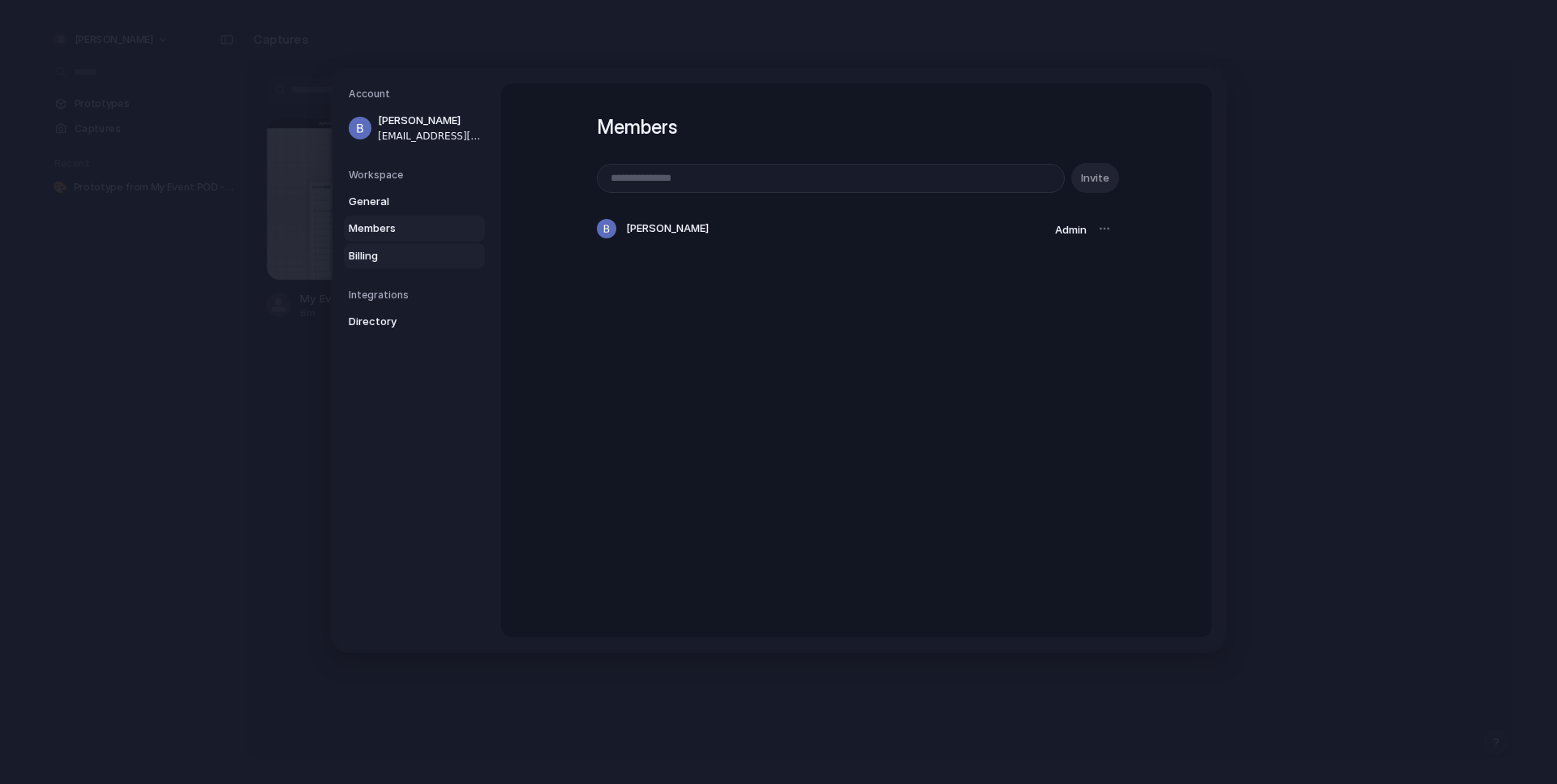
click at [375, 258] on span "Billing" at bounding box center [400, 256] width 103 height 16
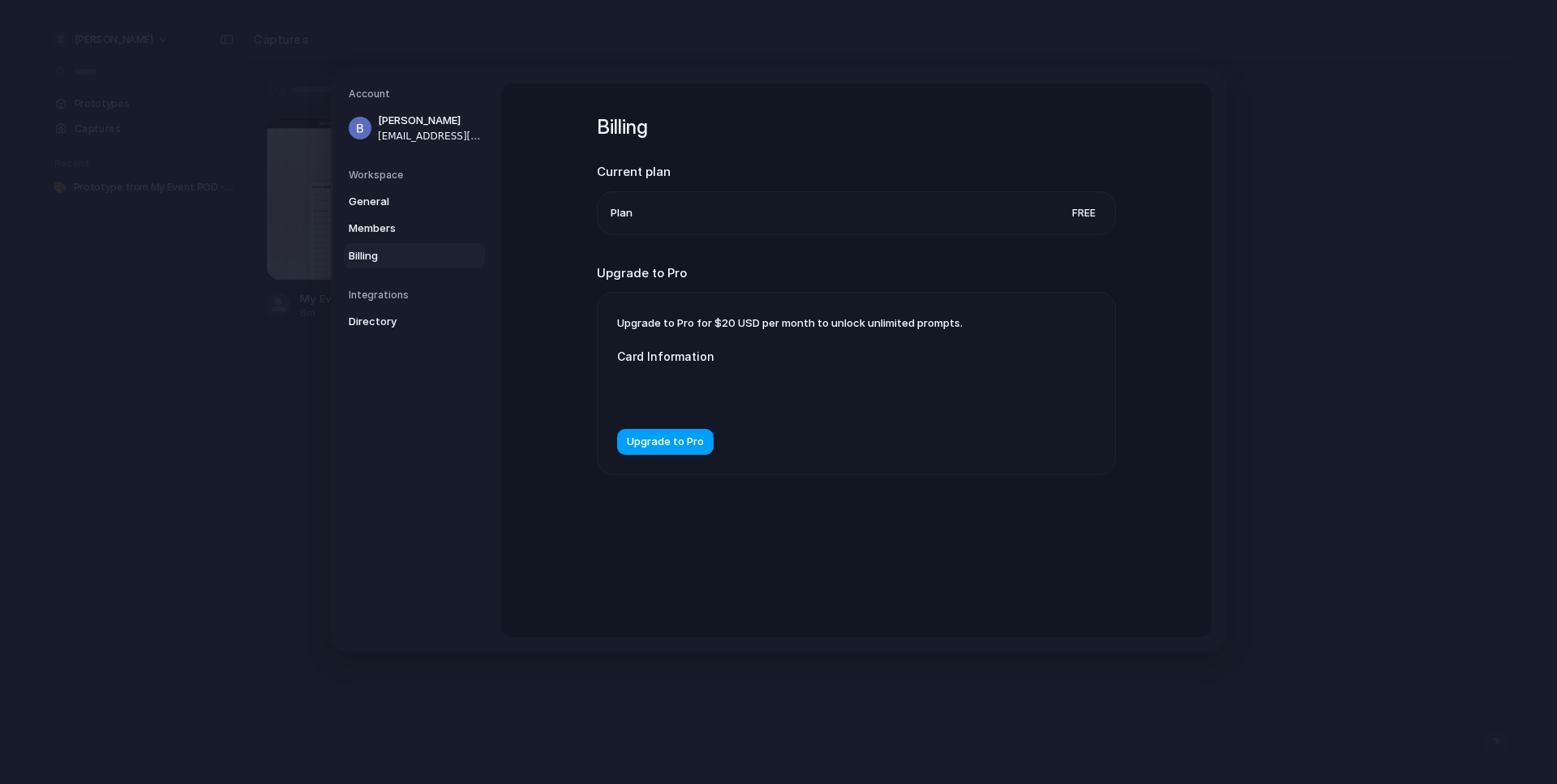
click at [652, 446] on span "Upgrade to Pro" at bounding box center [666, 442] width 77 height 16
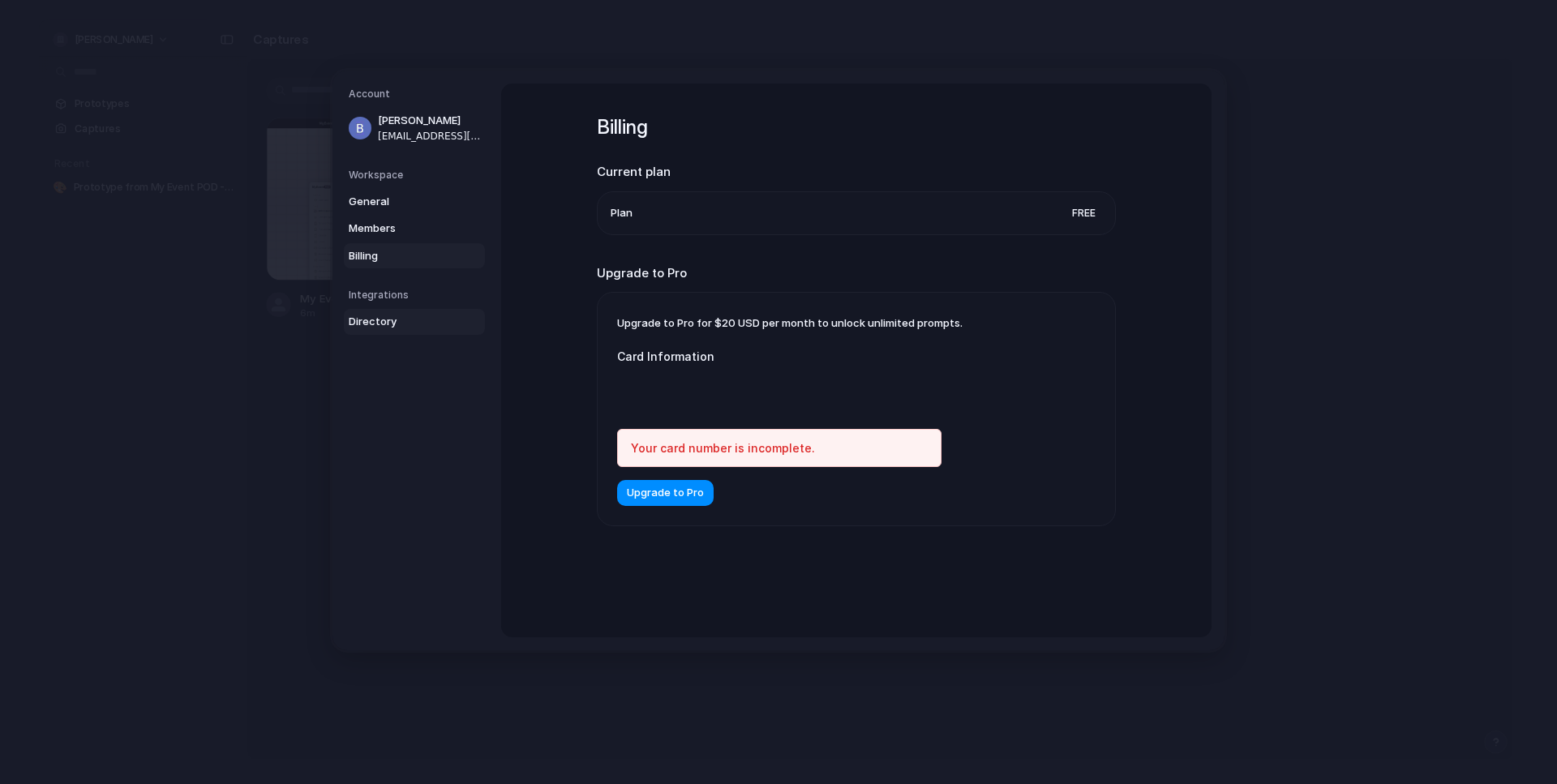
click at [374, 315] on span "Directory" at bounding box center [400, 322] width 103 height 16
